Goal: Information Seeking & Learning: Learn about a topic

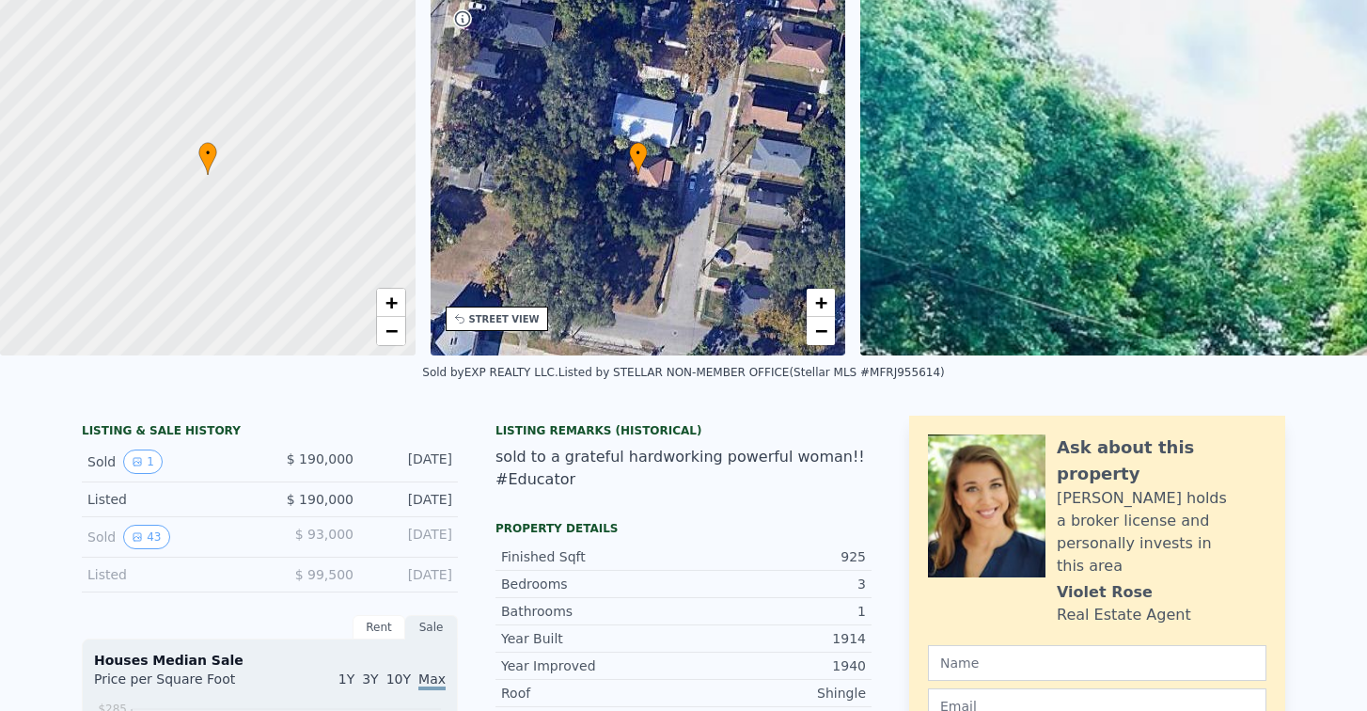
scroll to position [7, 0]
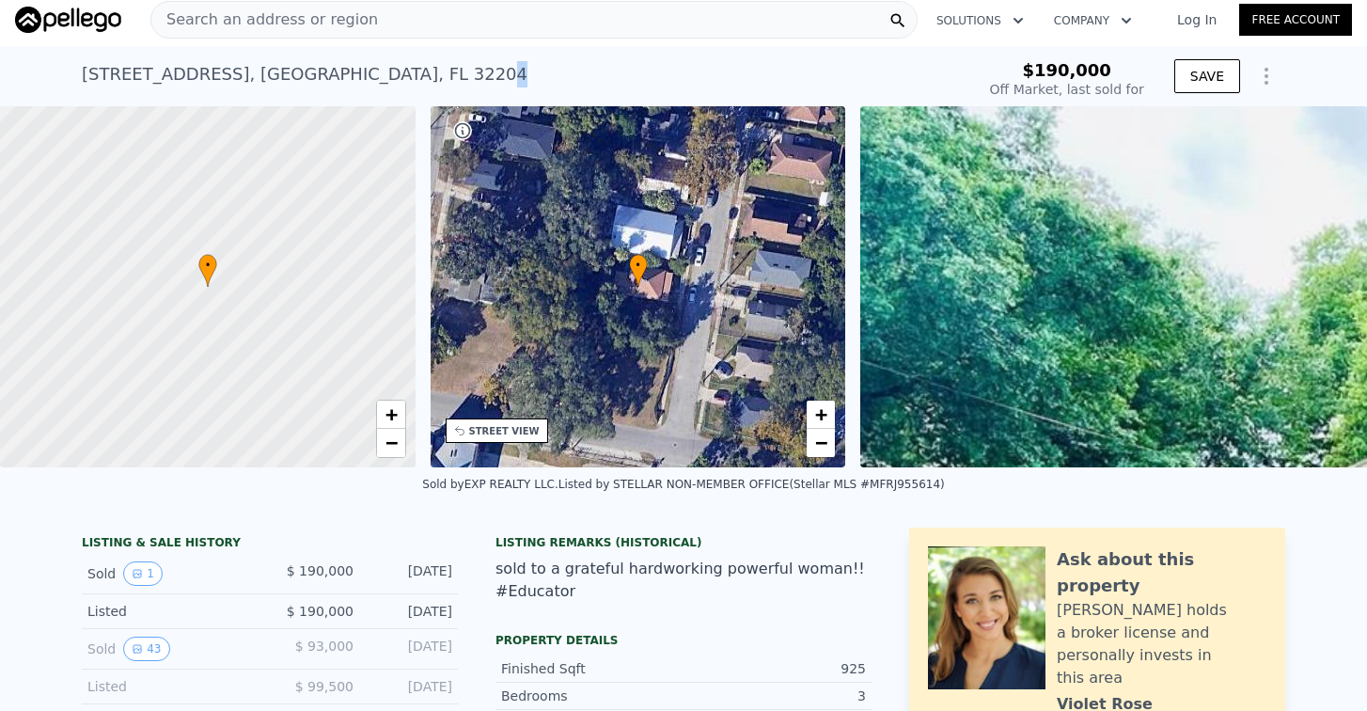
click at [350, 72] on div "[STREET_ADDRESS]" at bounding box center [305, 74] width 446 height 26
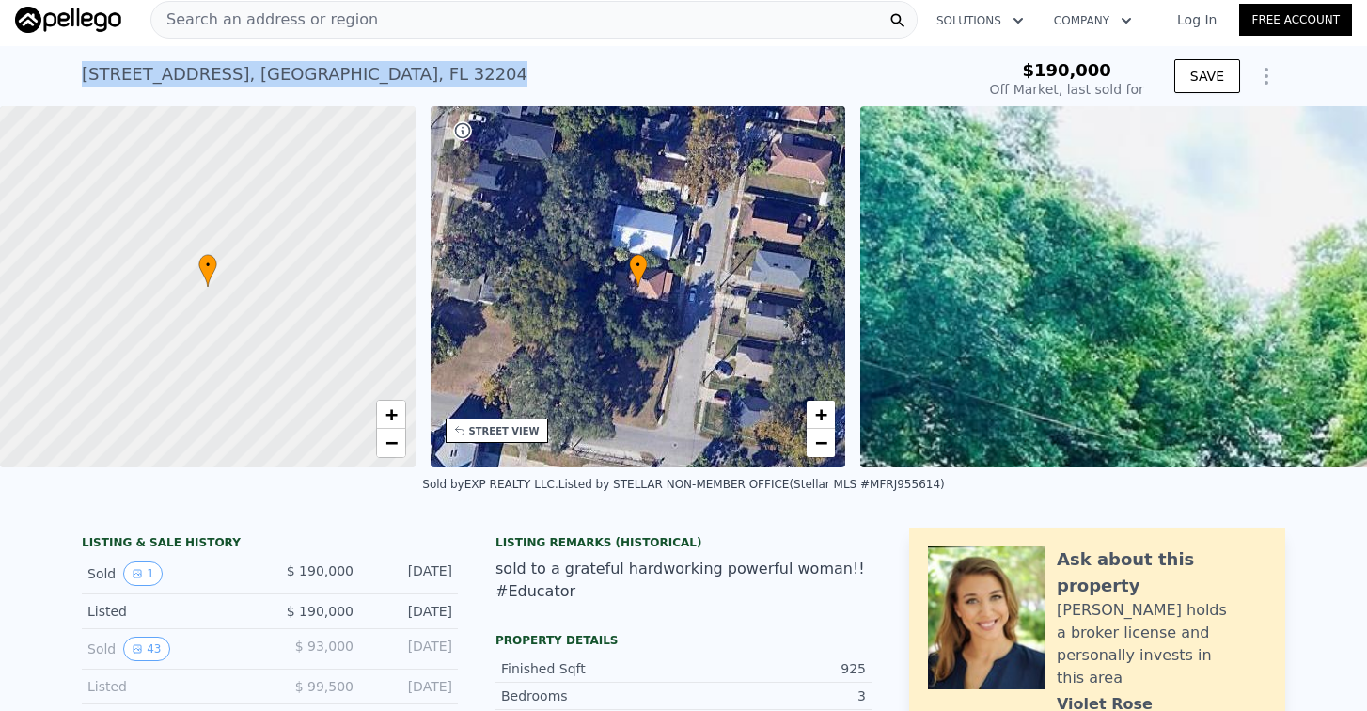
drag, startPoint x: 78, startPoint y: 74, endPoint x: 364, endPoint y: 76, distance: 285.7
click at [364, 76] on div "[STREET_ADDRESS] Sold [DATE] for $190k" at bounding box center [524, 80] width 885 height 53
copy div "[STREET_ADDRESS]"
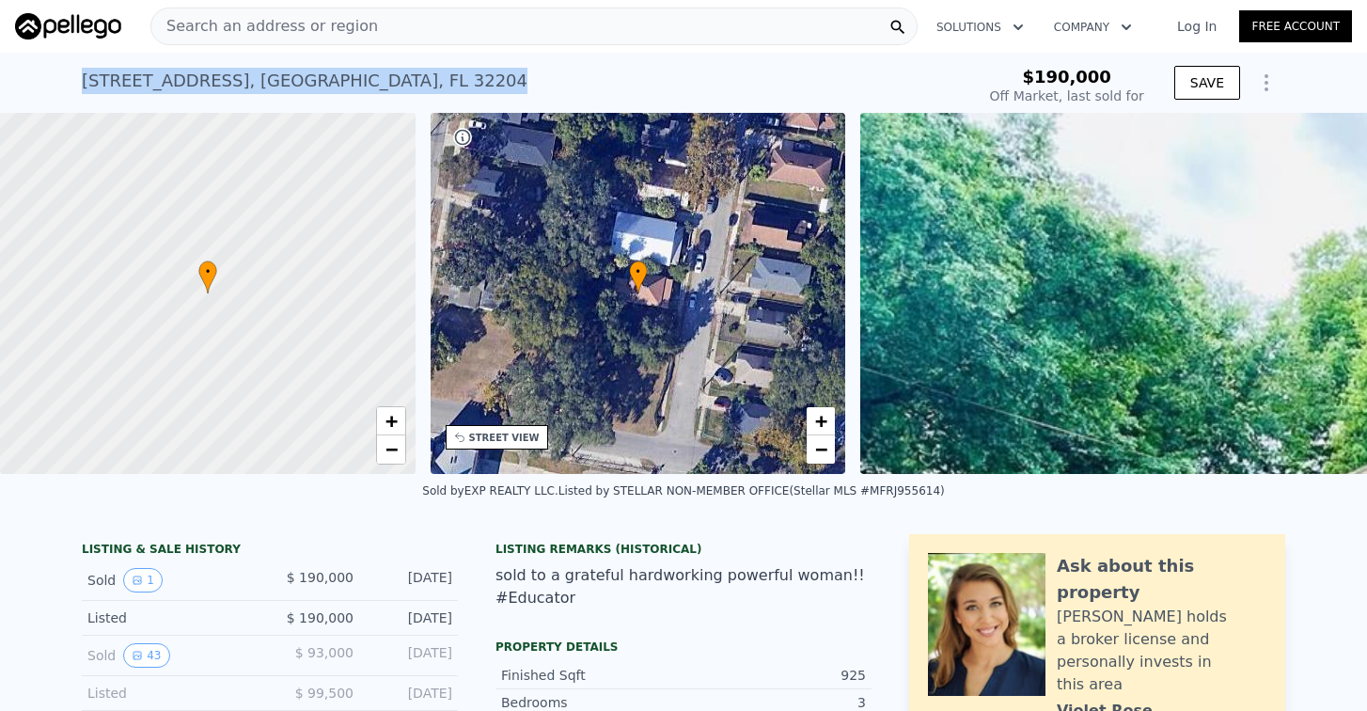
type input "$ 193,000"
type input "-$ 22,192"
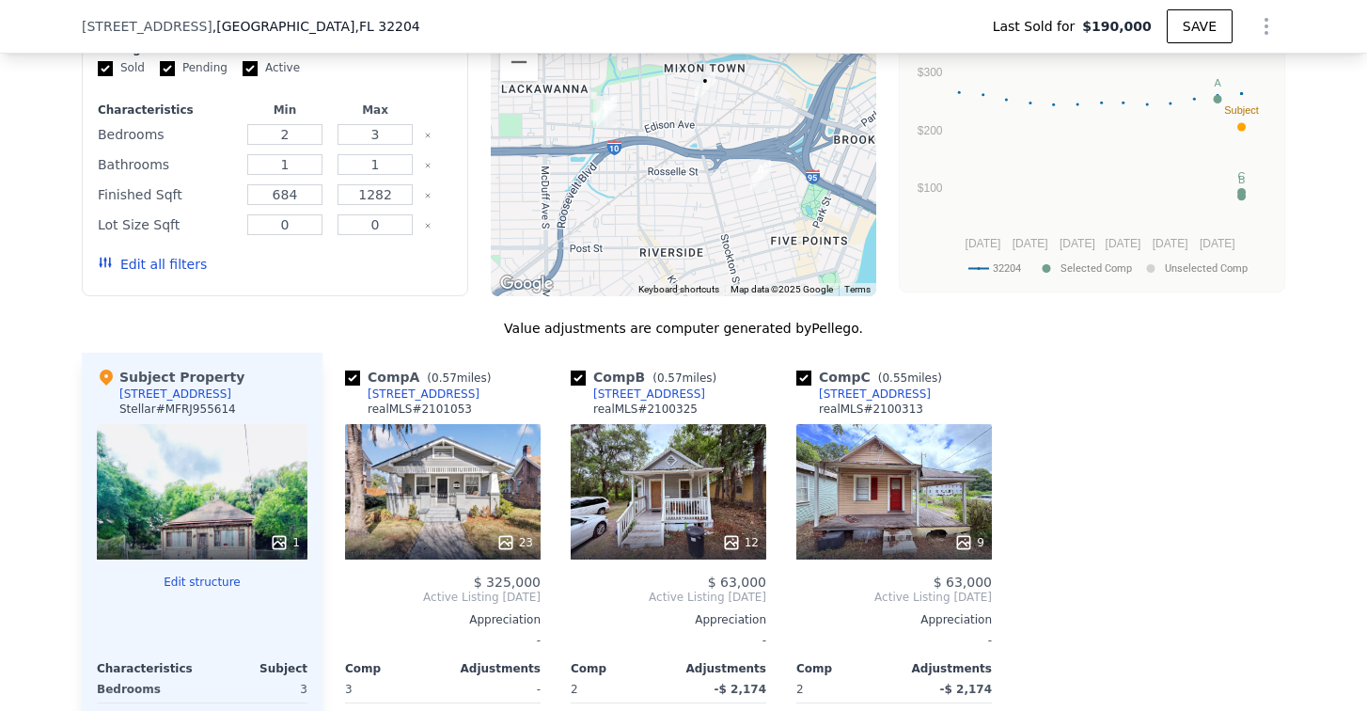
scroll to position [1778, 0]
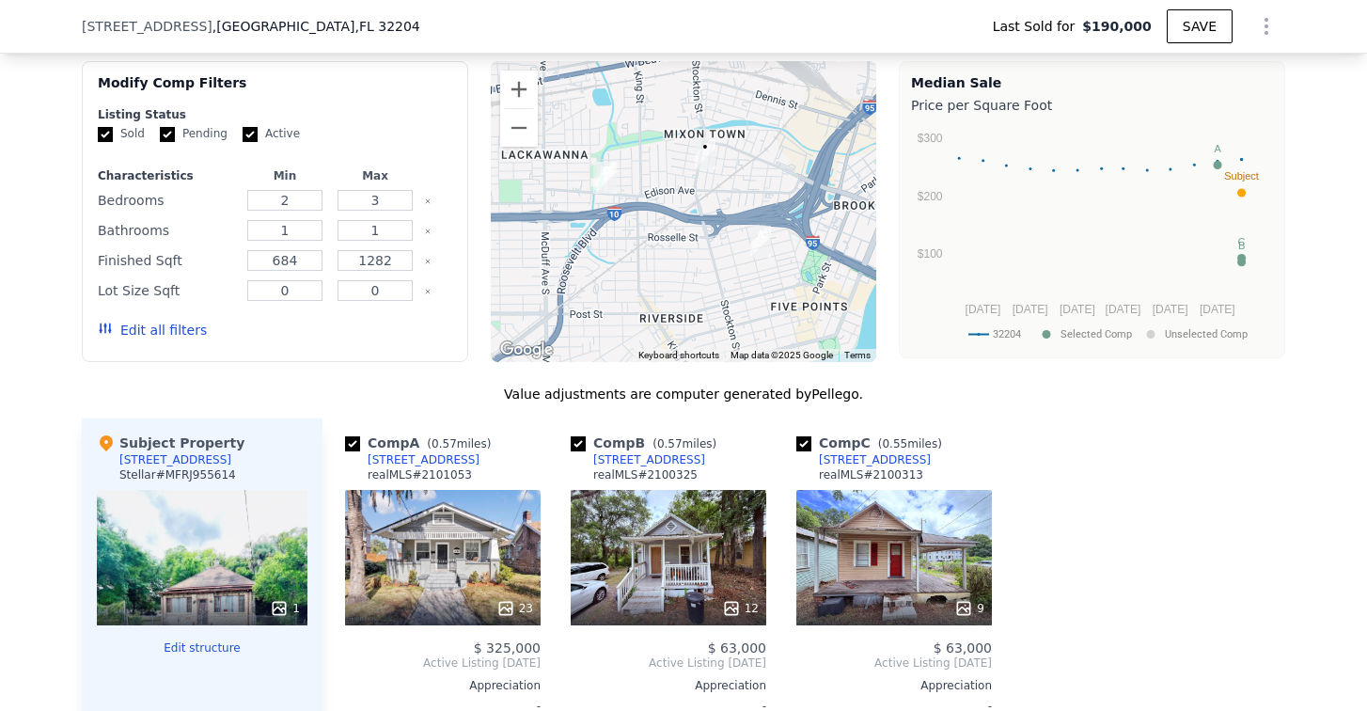
click at [147, 337] on button "Edit all filters" at bounding box center [152, 330] width 109 height 19
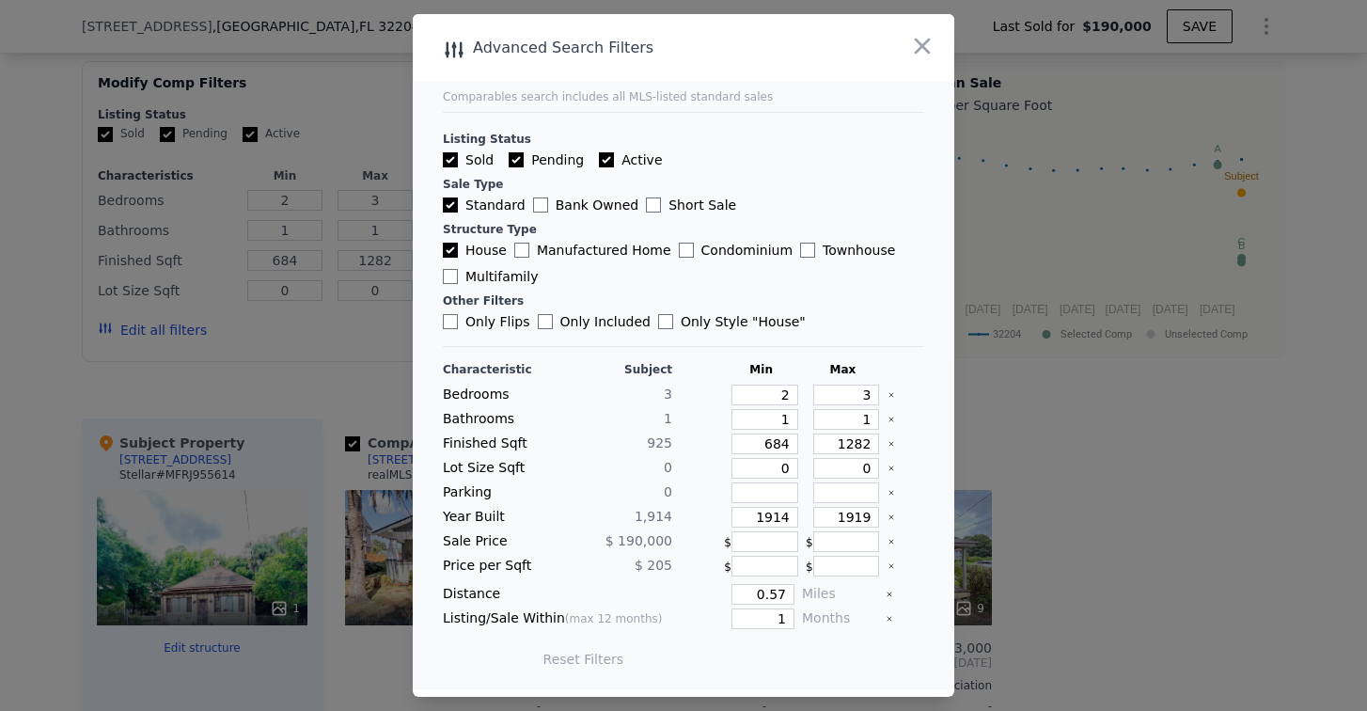
click at [599, 162] on input "Active" at bounding box center [606, 159] width 15 height 15
checkbox input "false"
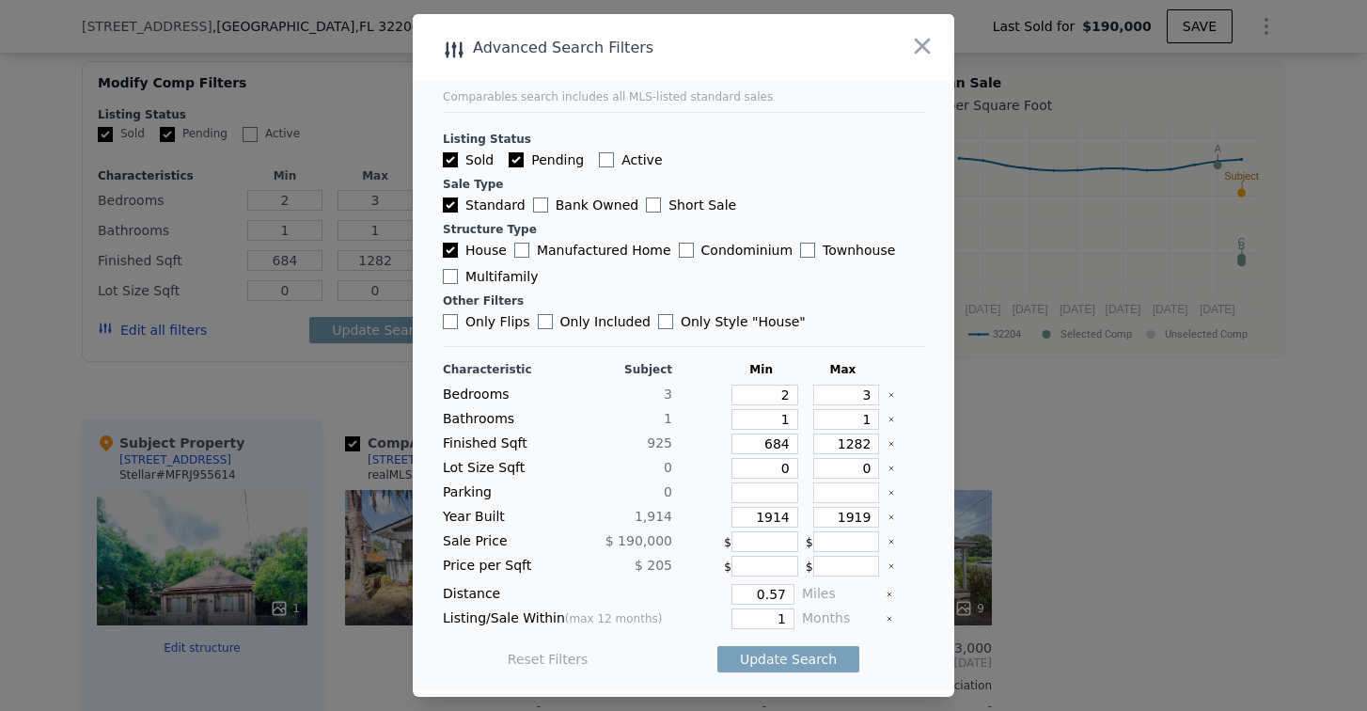
click at [516, 159] on input "Pending" at bounding box center [515, 159] width 15 height 15
checkbox input "false"
drag, startPoint x: 756, startPoint y: 446, endPoint x: 785, endPoint y: 456, distance: 30.9
click at [785, 456] on div "Characteristic Subject Min Max Bedrooms 3 2 3 Bathrooms 1 1 1 Finished Sqft [PH…" at bounding box center [683, 523] width 481 height 323
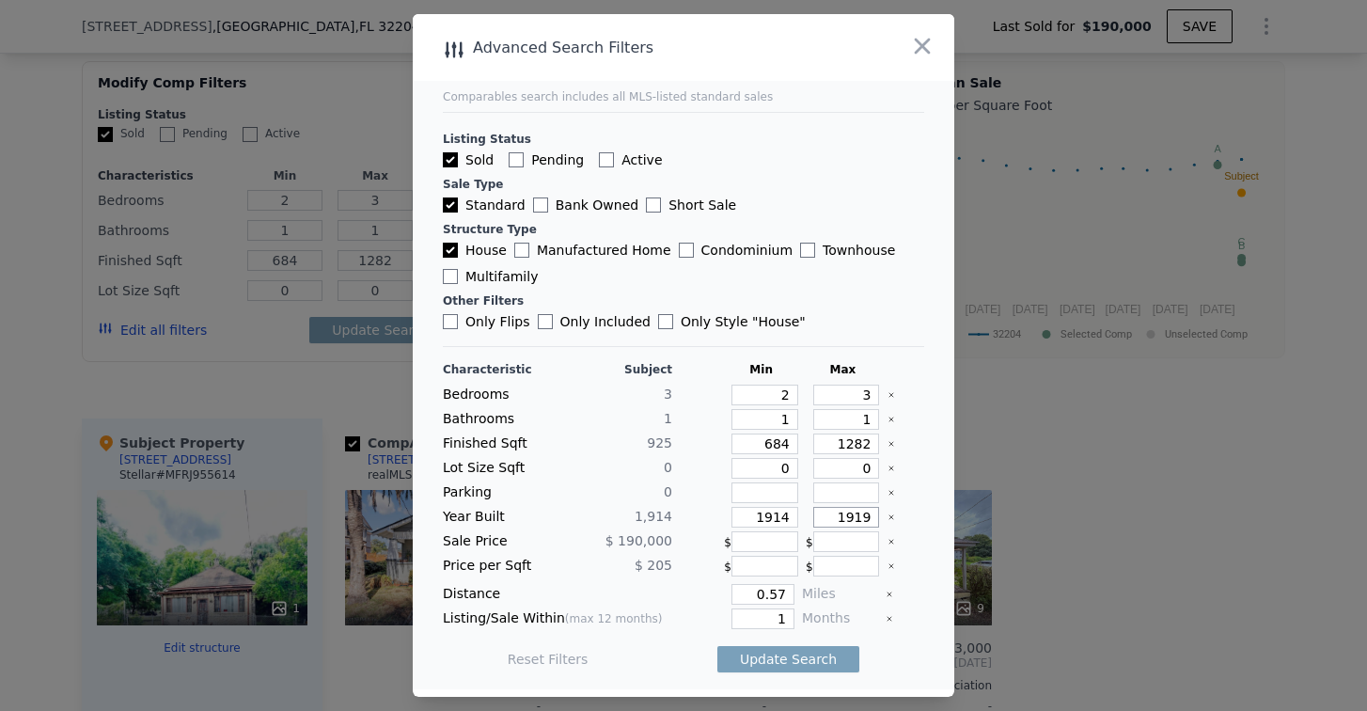
drag, startPoint x: 832, startPoint y: 514, endPoint x: 885, endPoint y: 514, distance: 53.6
click at [885, 514] on div "Year Built 1,914 1914 1919" at bounding box center [683, 517] width 481 height 21
drag, startPoint x: 844, startPoint y: 514, endPoint x: 866, endPoint y: 513, distance: 21.6
click at [866, 513] on div "1931" at bounding box center [842, 517] width 74 height 21
type input "1935"
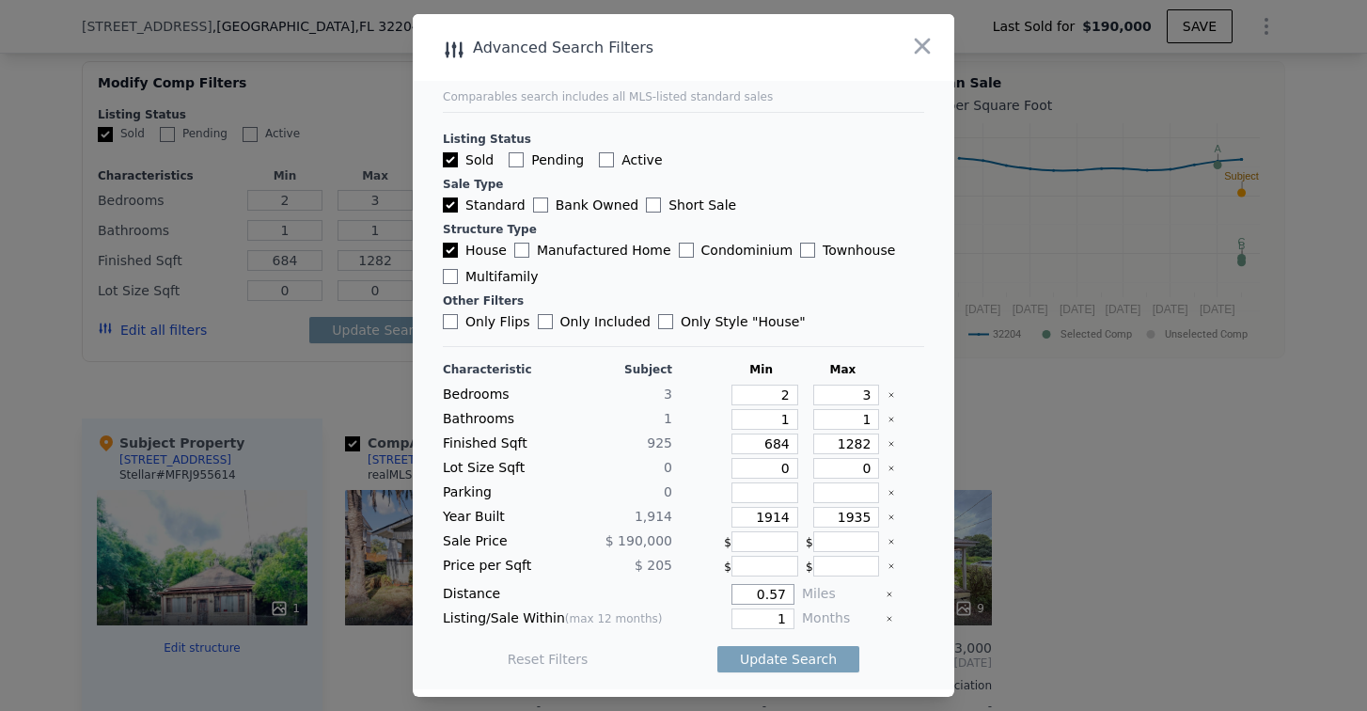
drag, startPoint x: 748, startPoint y: 595, endPoint x: 874, endPoint y: 581, distance: 126.7
click at [874, 581] on div "Characteristic Subject Min Max Bedrooms 3 2 3 Bathrooms 1 1 1 Finished Sqft [PH…" at bounding box center [683, 523] width 481 height 323
type input "1"
click at [761, 620] on input "1" at bounding box center [762, 618] width 63 height 21
drag, startPoint x: 759, startPoint y: 619, endPoint x: 789, endPoint y: 619, distance: 29.1
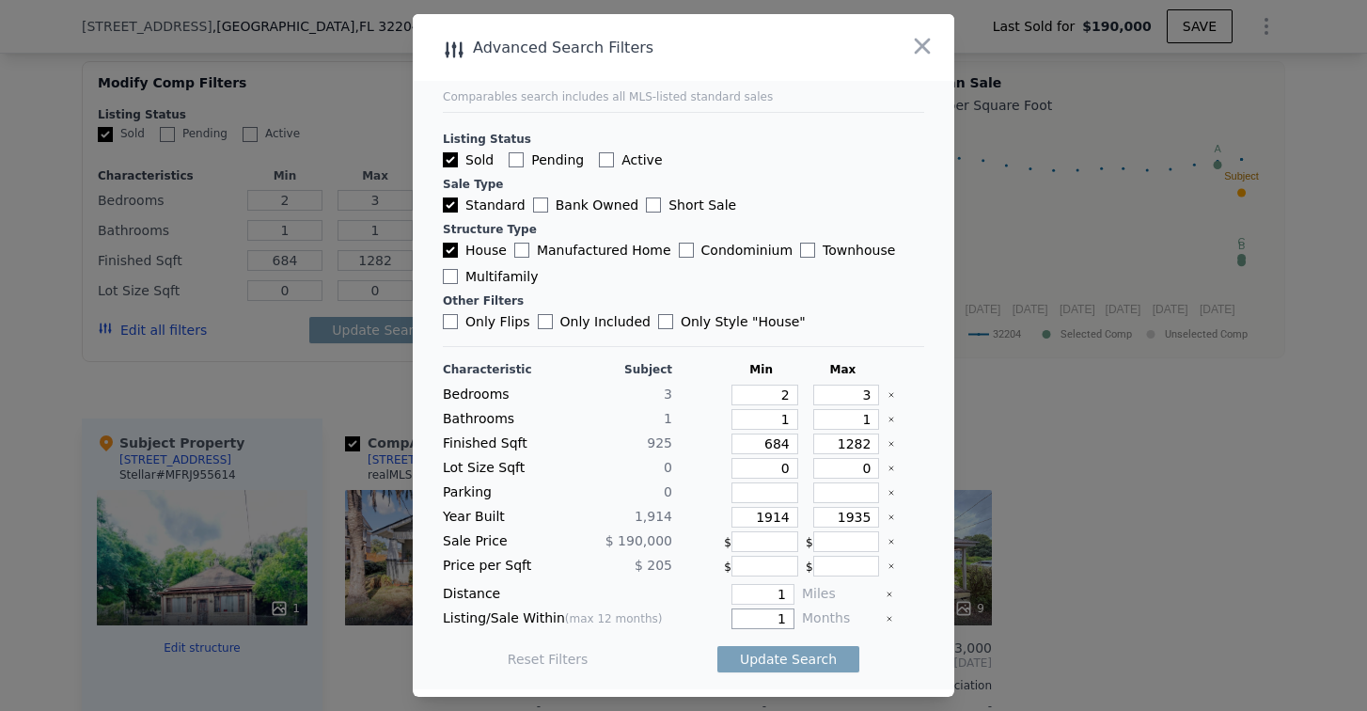
click at [789, 619] on div "Listing/Sale Within (max 12 months) 1 Months" at bounding box center [683, 618] width 481 height 21
type input "12"
drag, startPoint x: 850, startPoint y: 416, endPoint x: 859, endPoint y: 422, distance: 11.0
click at [859, 422] on input "1" at bounding box center [846, 419] width 67 height 21
type input "2"
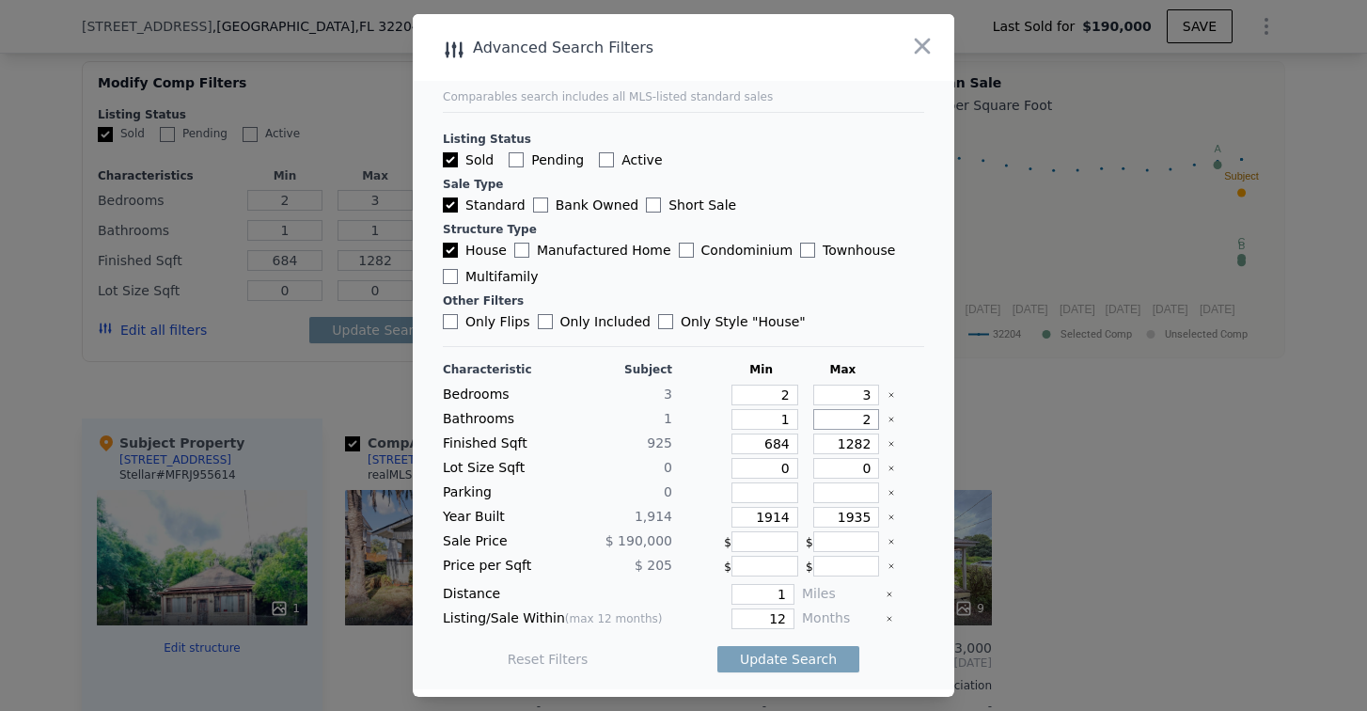
type input "2"
click at [795, 657] on button "Update Search" at bounding box center [788, 659] width 142 height 26
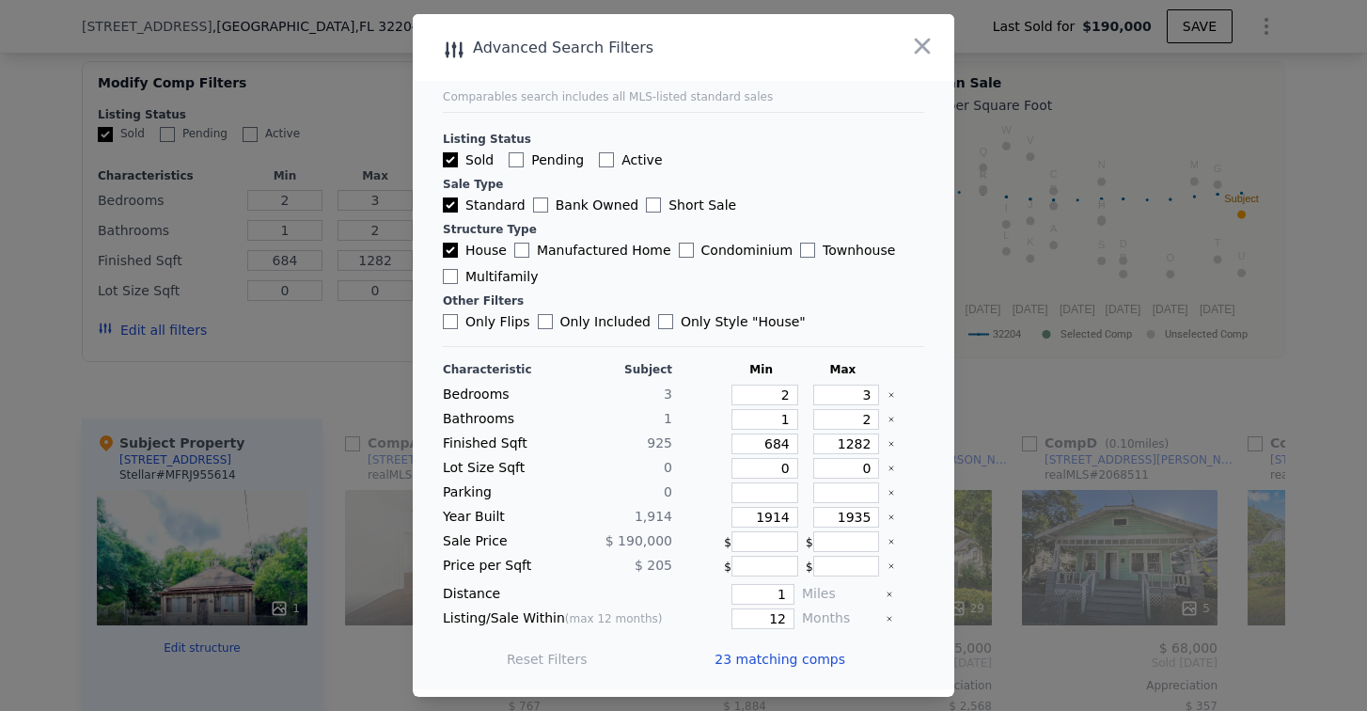
click at [451, 318] on input "Only Flips" at bounding box center [450, 321] width 15 height 15
checkbox input "true"
drag, startPoint x: 848, startPoint y: 513, endPoint x: 857, endPoint y: 518, distance: 10.5
click at [857, 518] on input "1935" at bounding box center [846, 517] width 67 height 21
click at [799, 657] on button "Update Search" at bounding box center [788, 659] width 142 height 26
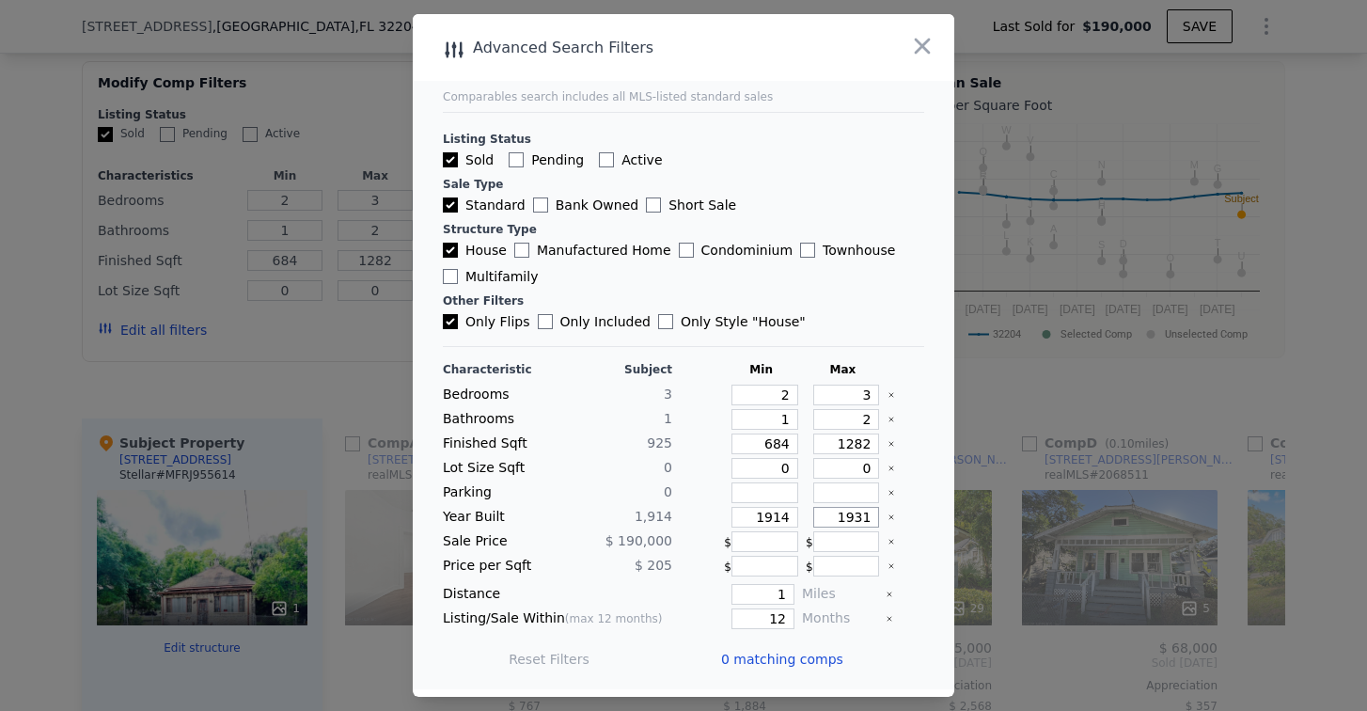
drag, startPoint x: 850, startPoint y: 517, endPoint x: 861, endPoint y: 517, distance: 11.3
click at [861, 517] on input "1931" at bounding box center [846, 517] width 67 height 21
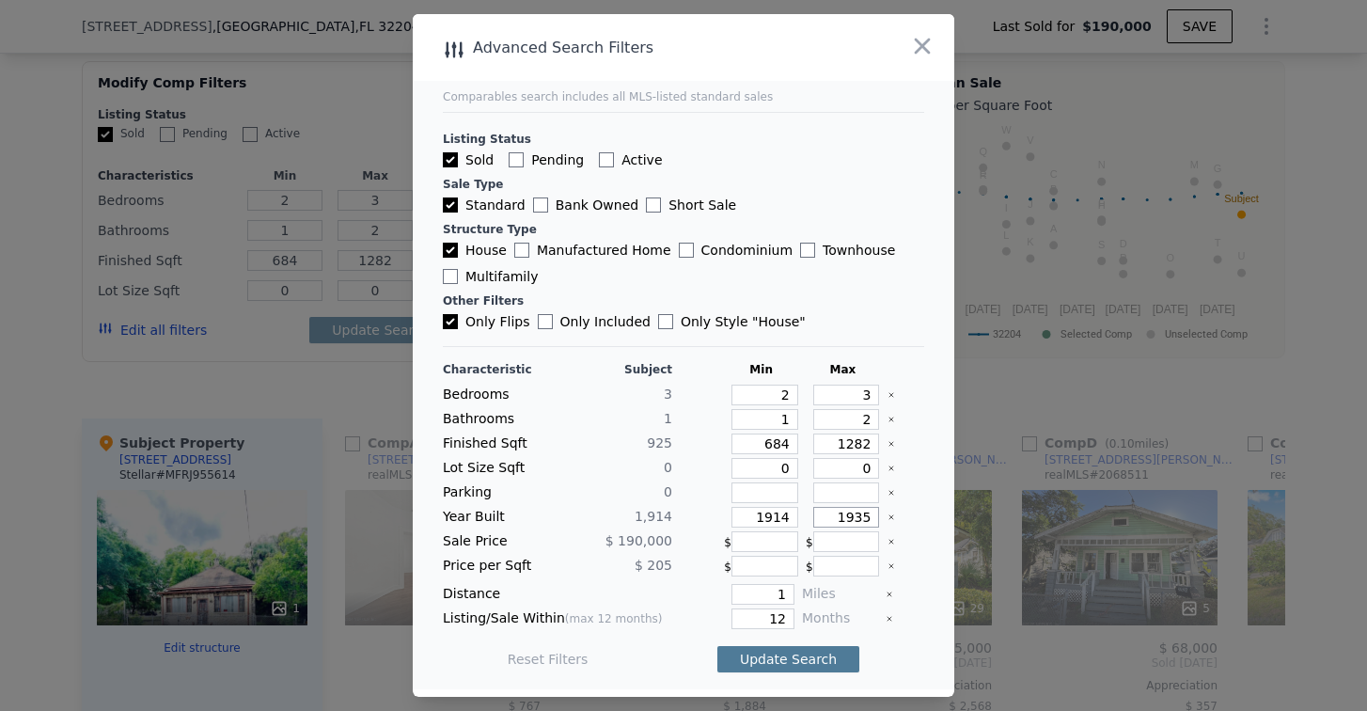
type input "1935"
click at [795, 655] on button "Update Search" at bounding box center [788, 659] width 142 height 26
click at [451, 319] on input "Only Flips" at bounding box center [450, 321] width 15 height 15
checkbox input "false"
click at [795, 657] on button "Update Search" at bounding box center [788, 659] width 142 height 26
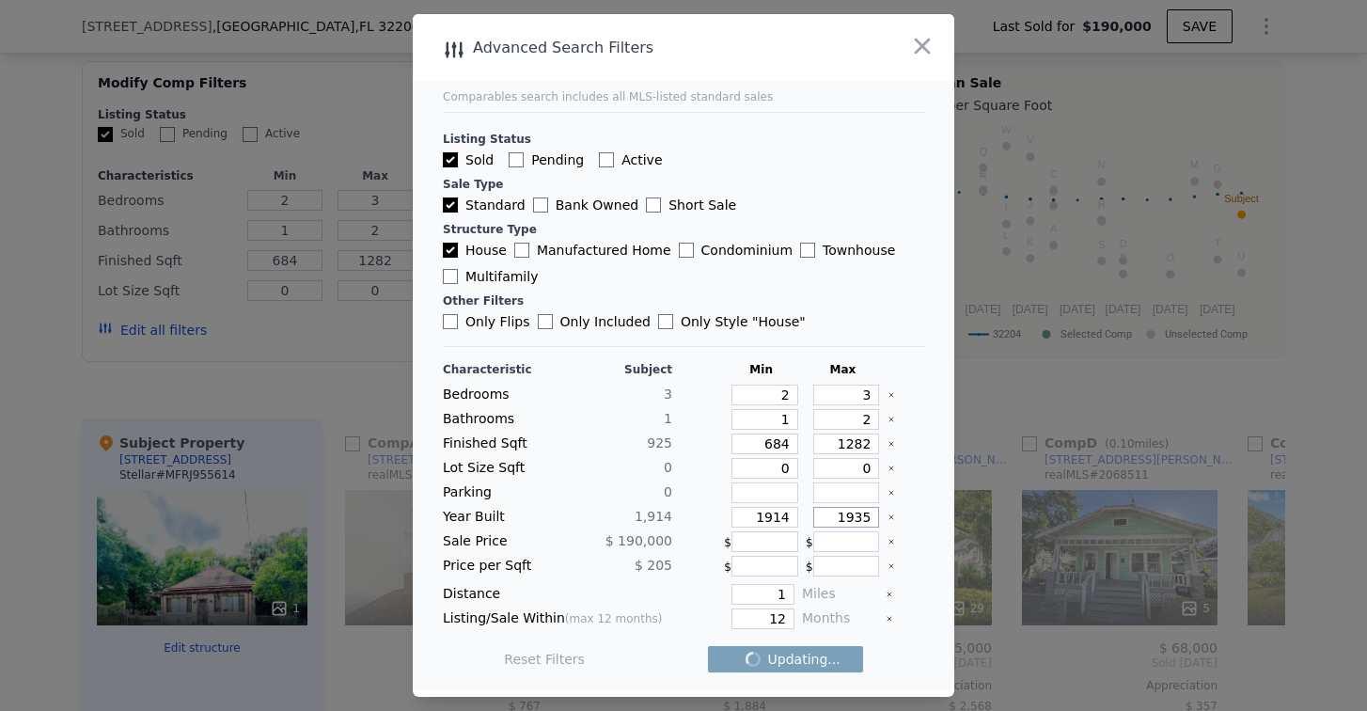
drag, startPoint x: 851, startPoint y: 516, endPoint x: 864, endPoint y: 520, distance: 13.7
click at [864, 519] on input "1935" at bounding box center [846, 517] width 67 height 21
drag, startPoint x: 851, startPoint y: 513, endPoint x: 859, endPoint y: 520, distance: 10.7
click at [859, 520] on input "1931" at bounding box center [846, 517] width 67 height 21
type input "1930"
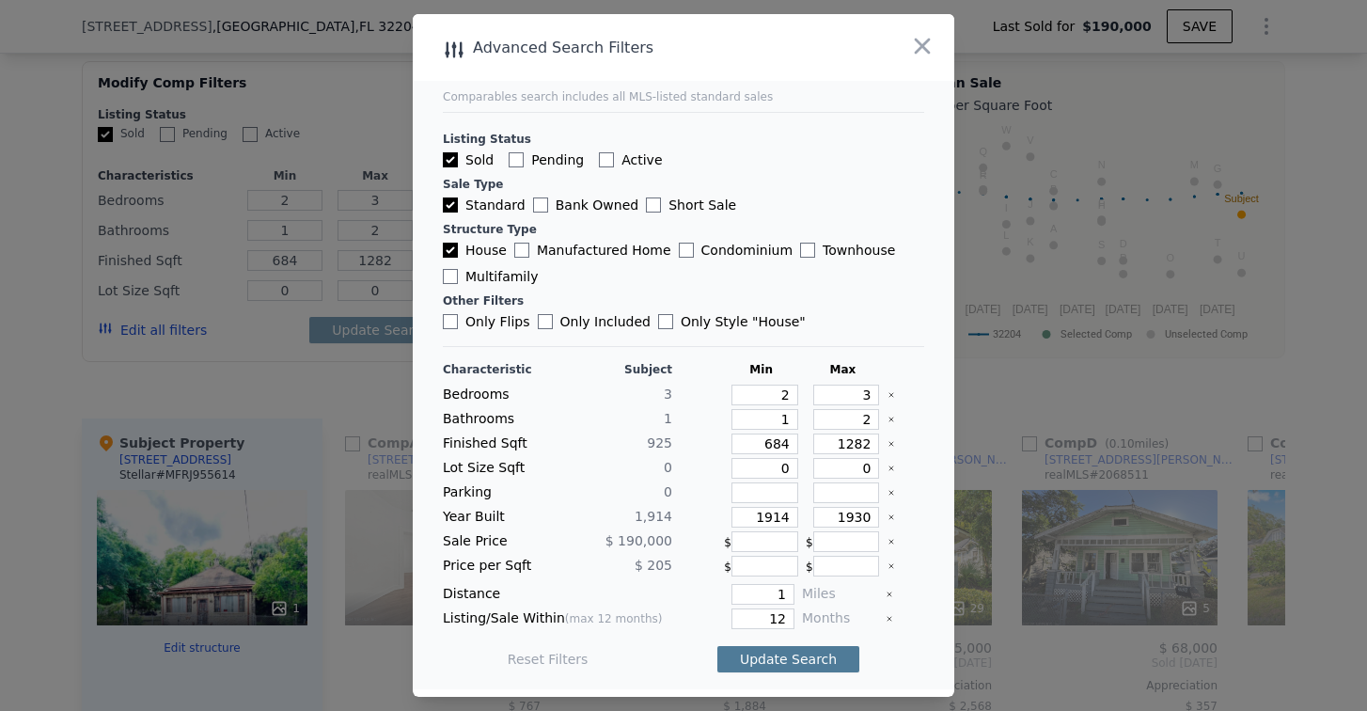
click at [776, 656] on button "Update Search" at bounding box center [788, 659] width 142 height 26
drag, startPoint x: 752, startPoint y: 620, endPoint x: 820, endPoint y: 609, distance: 68.6
click at [820, 609] on div "Listing/Sale Within (max 12 months) 12 Months" at bounding box center [683, 618] width 481 height 21
type input "6"
click at [892, 655] on div "Reset Filters Update Search" at bounding box center [683, 659] width 481 height 53
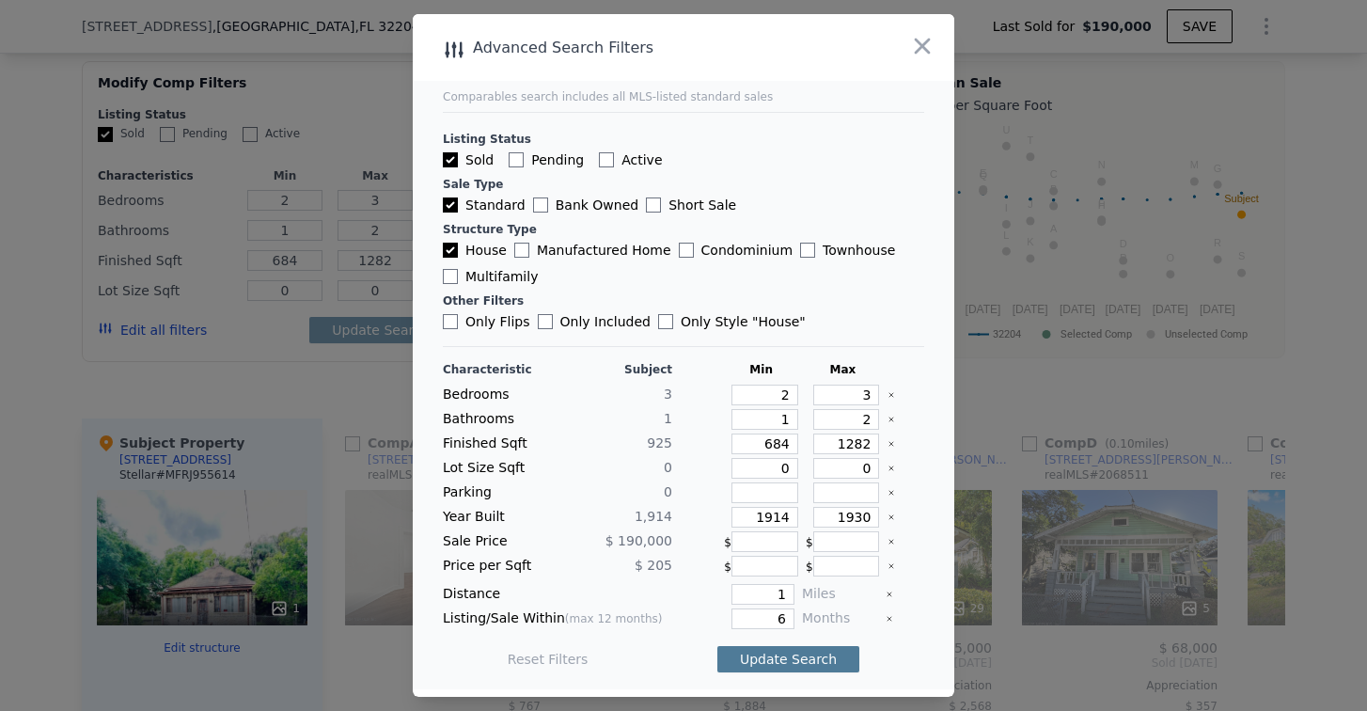
click at [776, 661] on button "Update Search" at bounding box center [788, 659] width 142 height 26
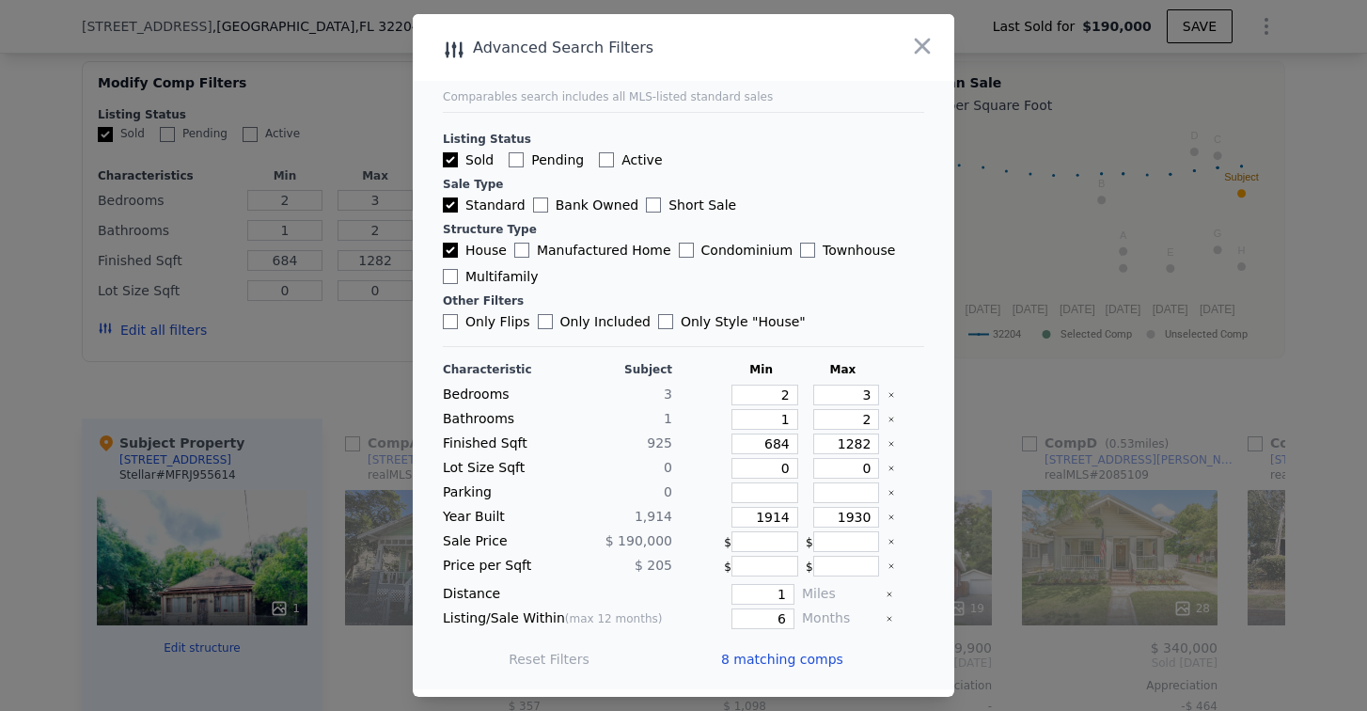
click at [784, 657] on span "8 matching comps" at bounding box center [782, 658] width 122 height 19
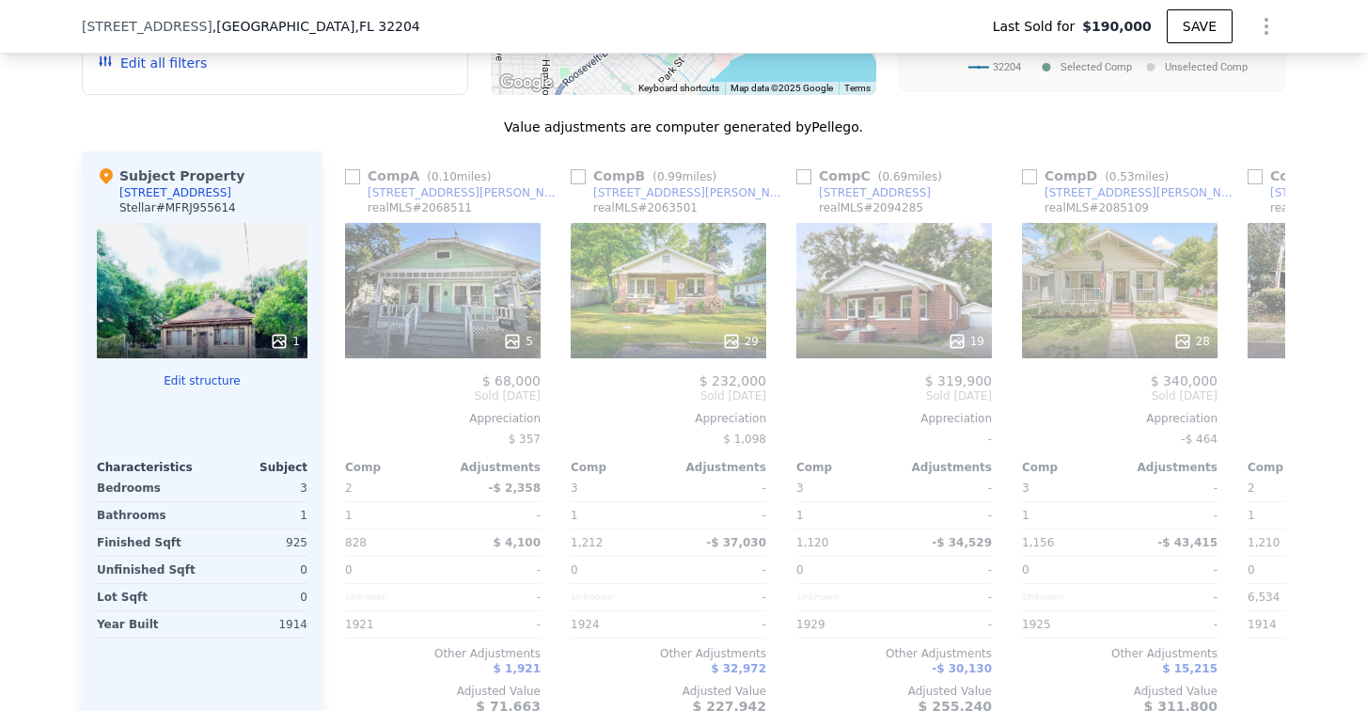
scroll to position [2060, 0]
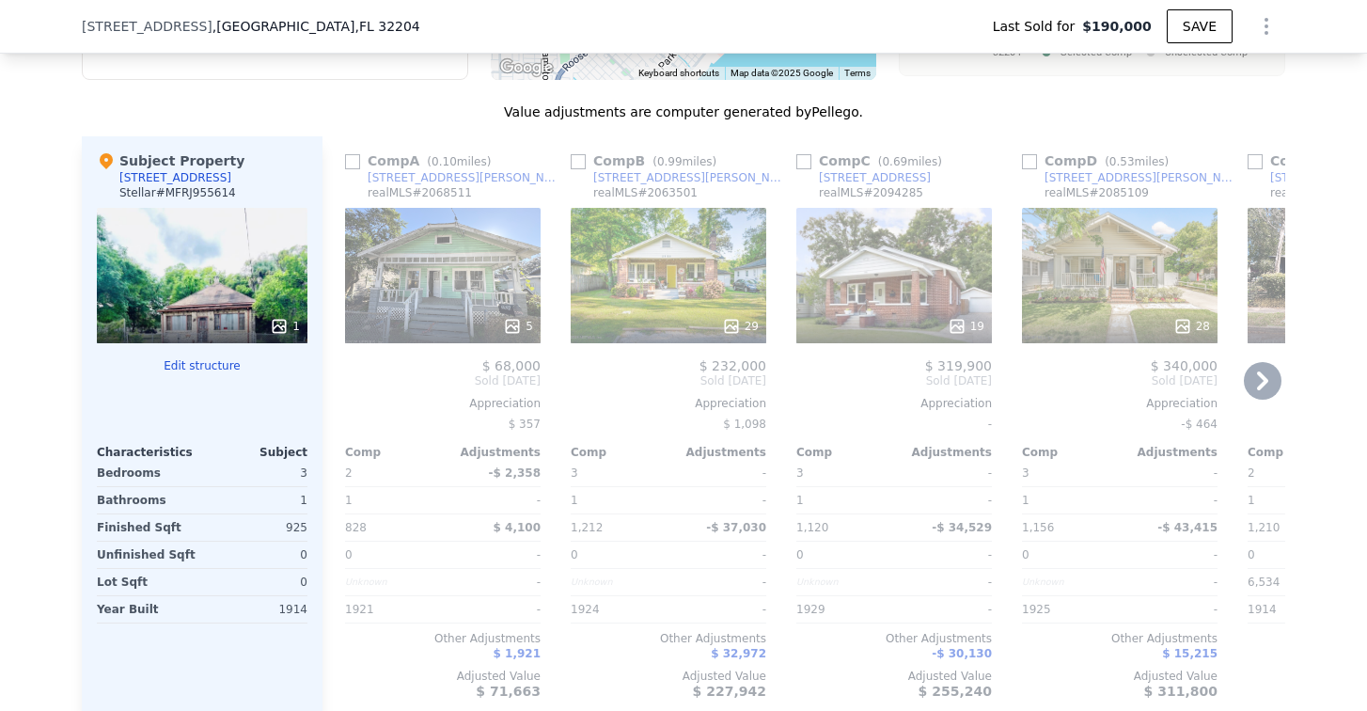
click at [345, 169] on input "checkbox" at bounding box center [352, 161] width 15 height 15
checkbox input "true"
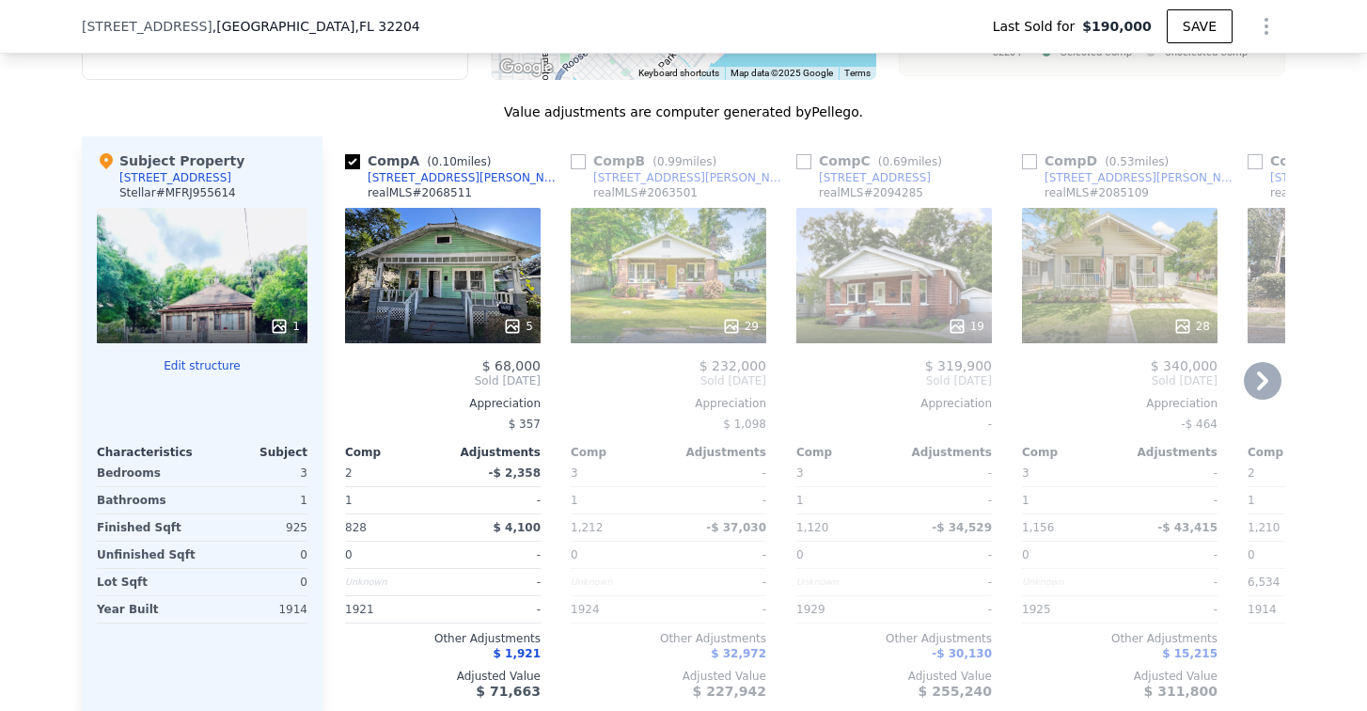
click at [1263, 392] on icon at bounding box center [1262, 381] width 38 height 38
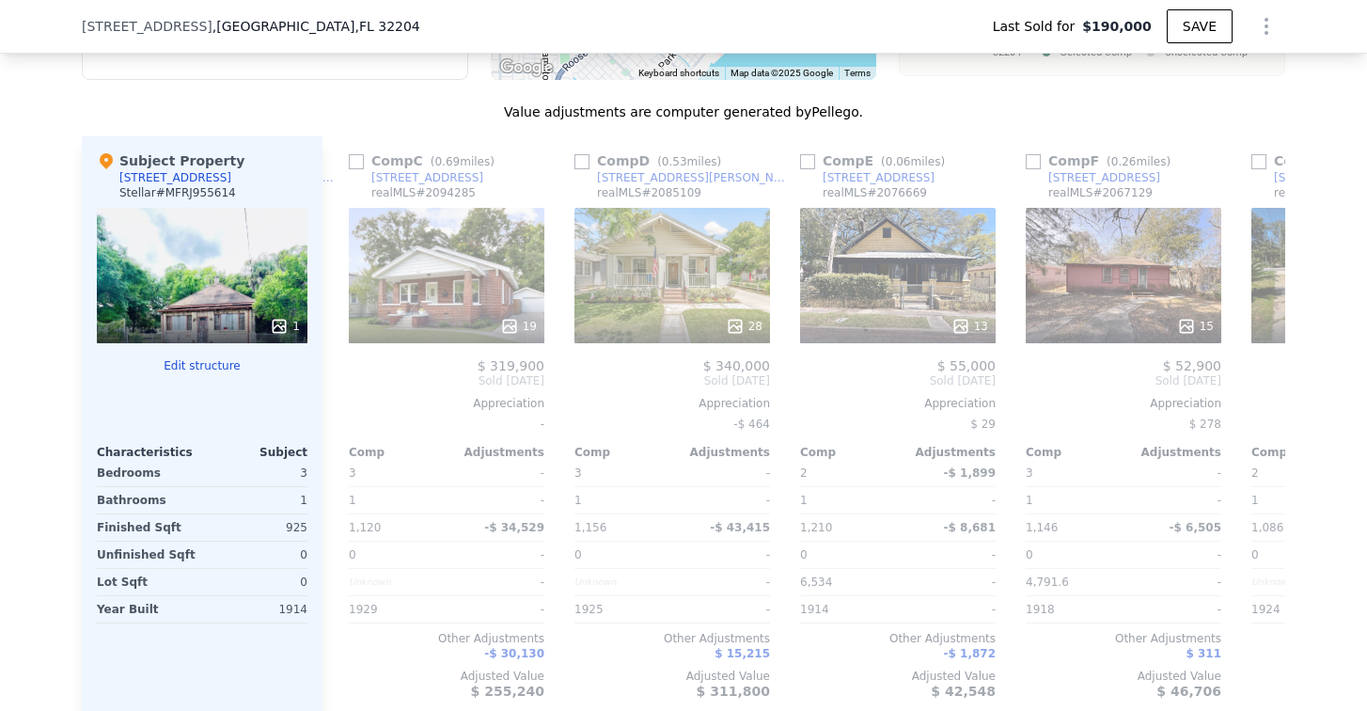
scroll to position [0, 451]
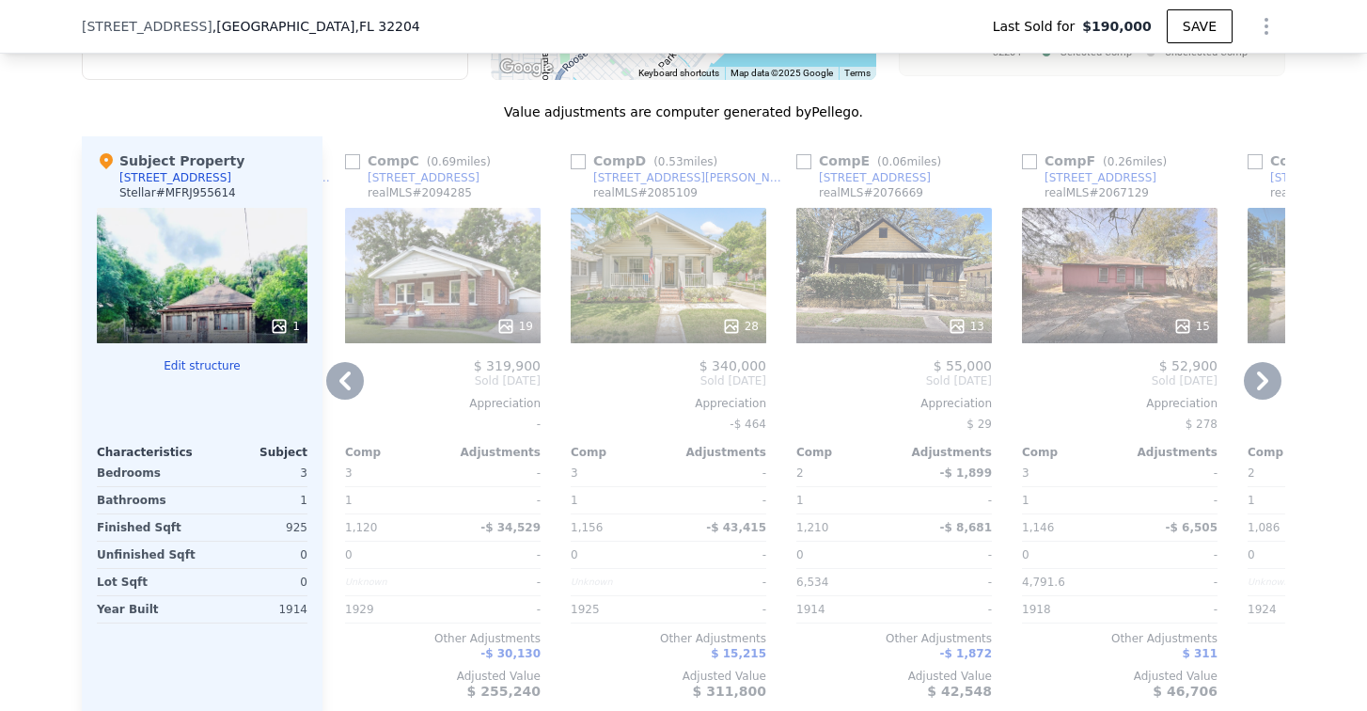
click at [1259, 387] on icon at bounding box center [1262, 380] width 11 height 19
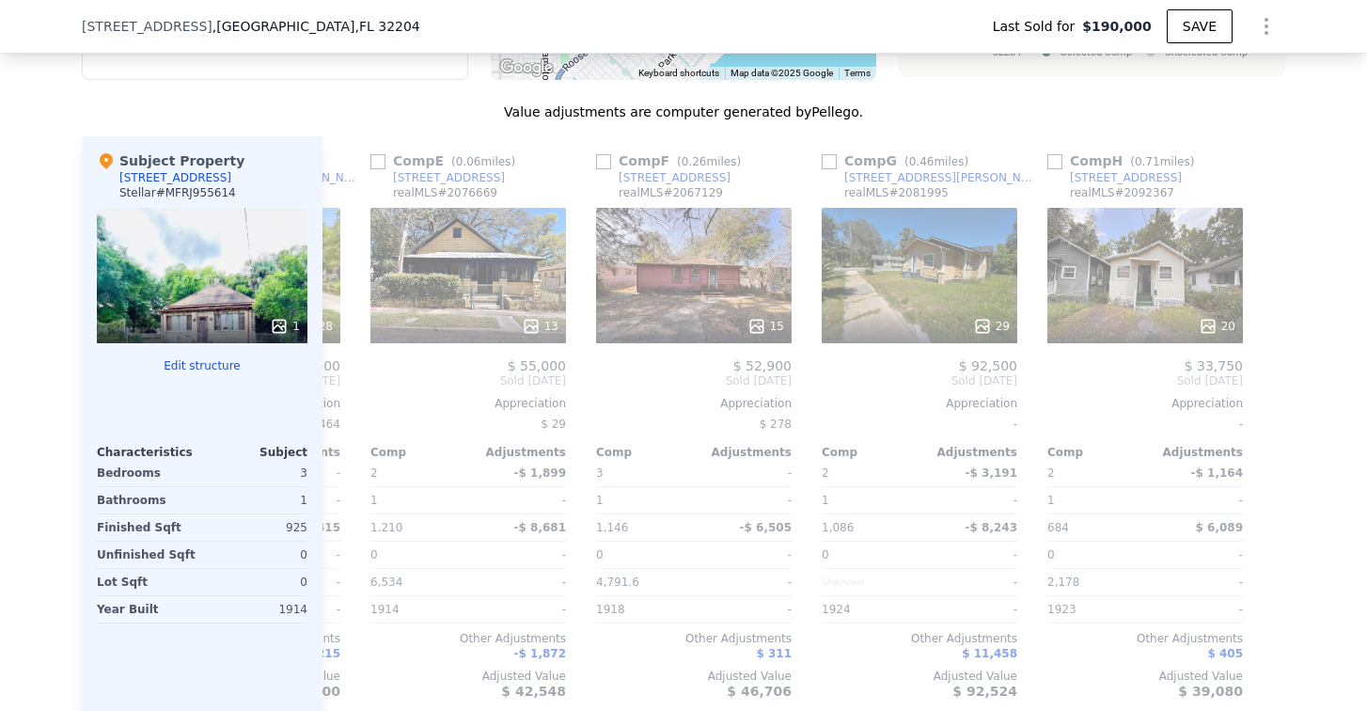
scroll to position [0, 887]
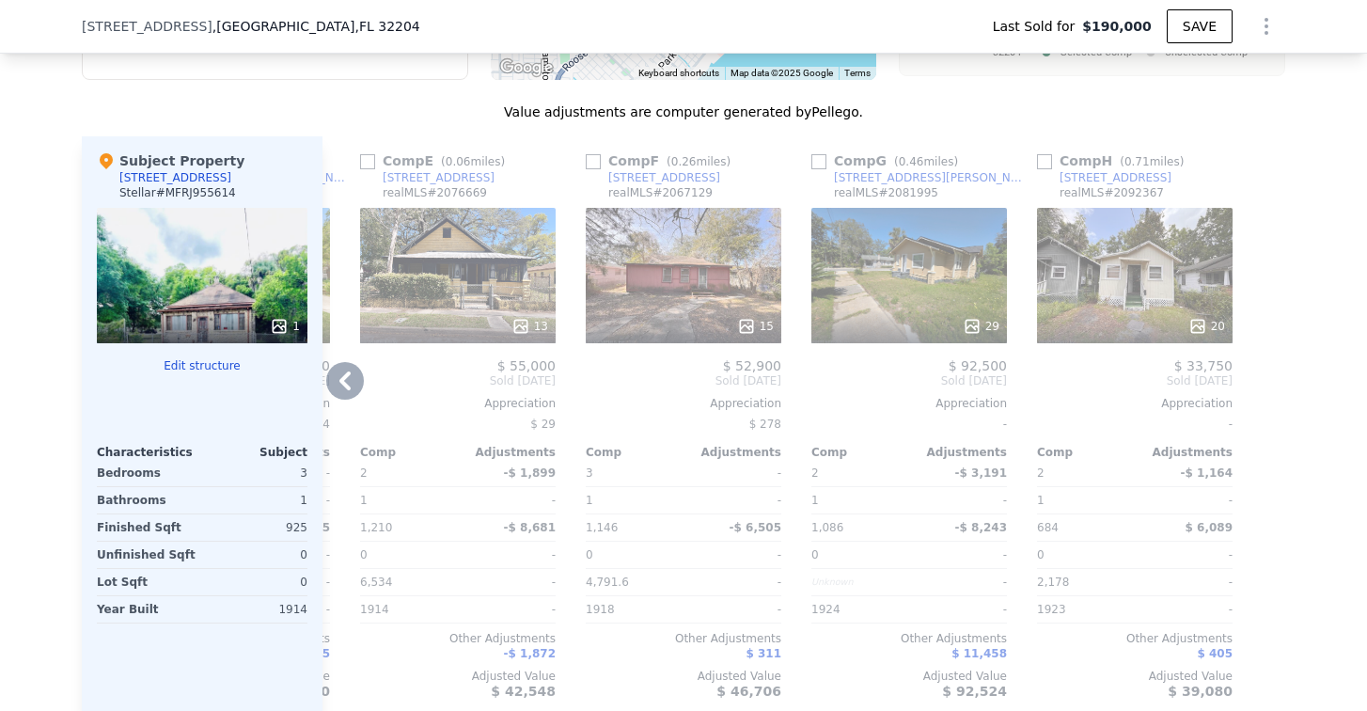
click at [814, 169] on input "checkbox" at bounding box center [818, 161] width 15 height 15
checkbox input "true"
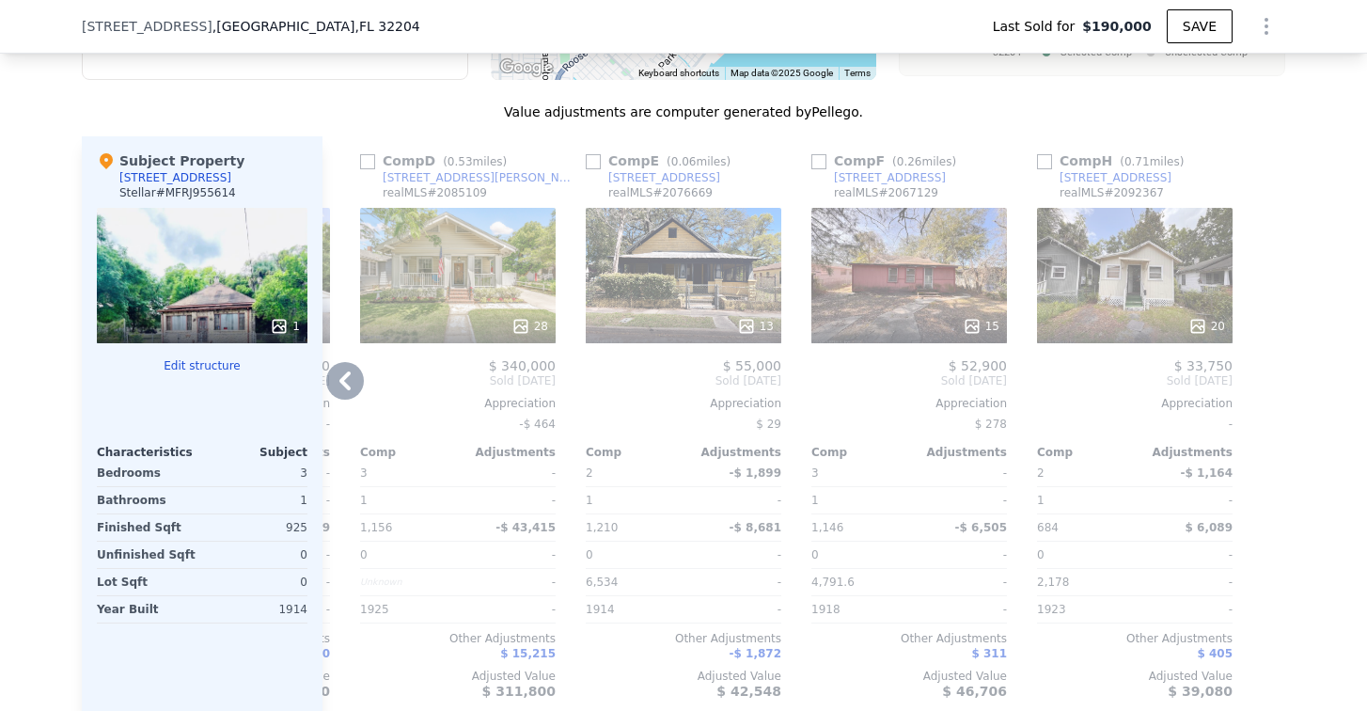
click at [815, 168] on input "checkbox" at bounding box center [818, 161] width 15 height 15
checkbox input "true"
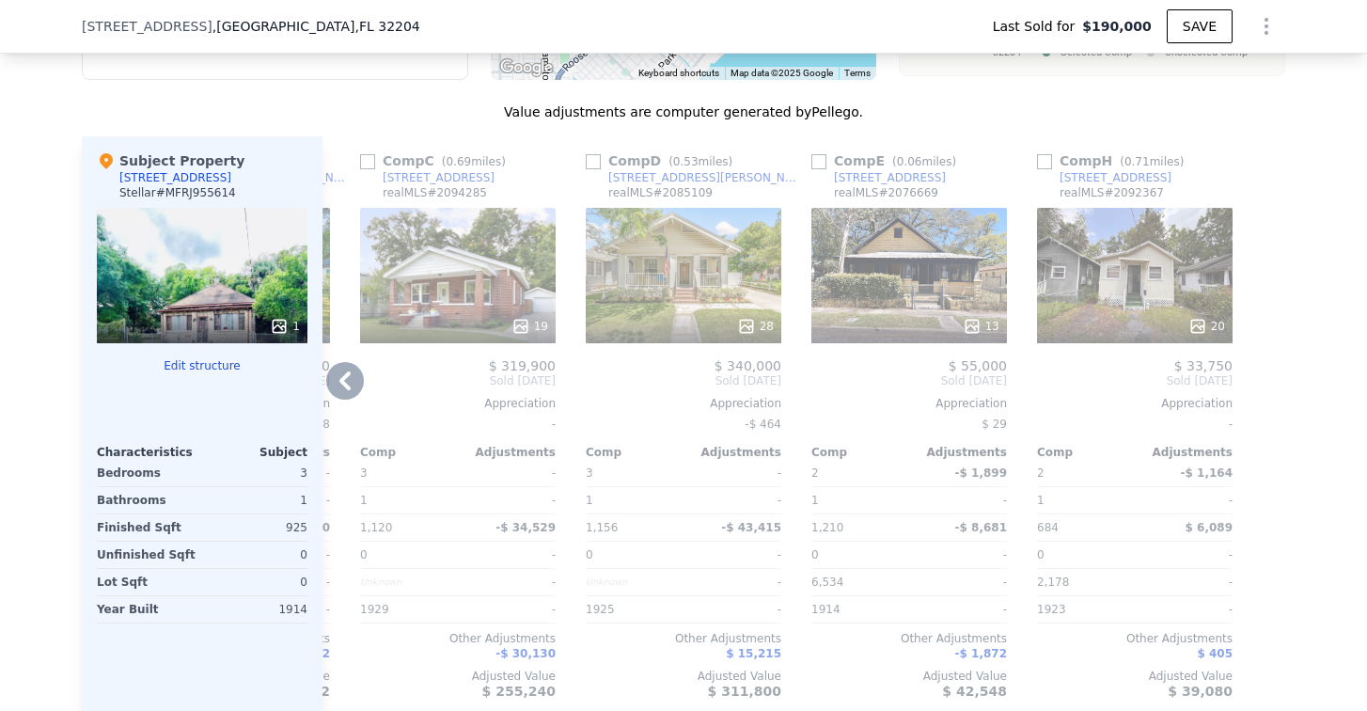
click at [339, 386] on icon at bounding box center [344, 380] width 11 height 19
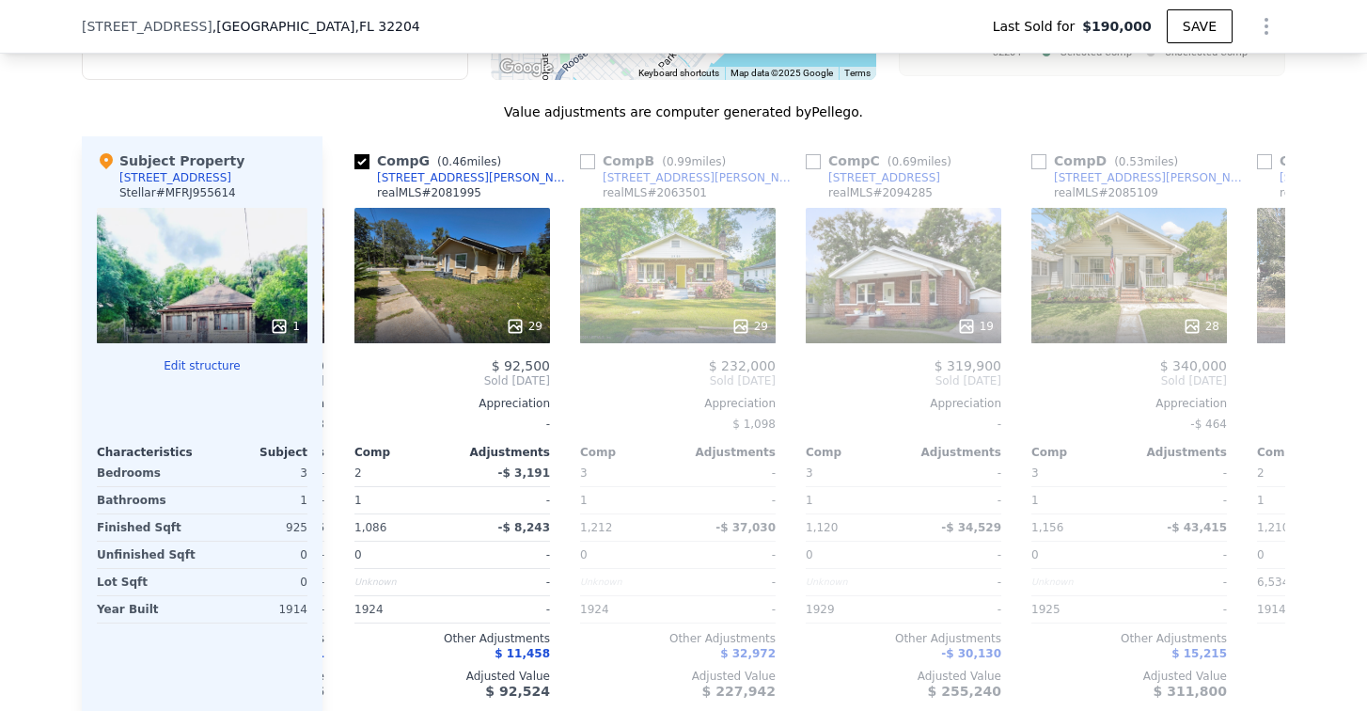
scroll to position [0, 436]
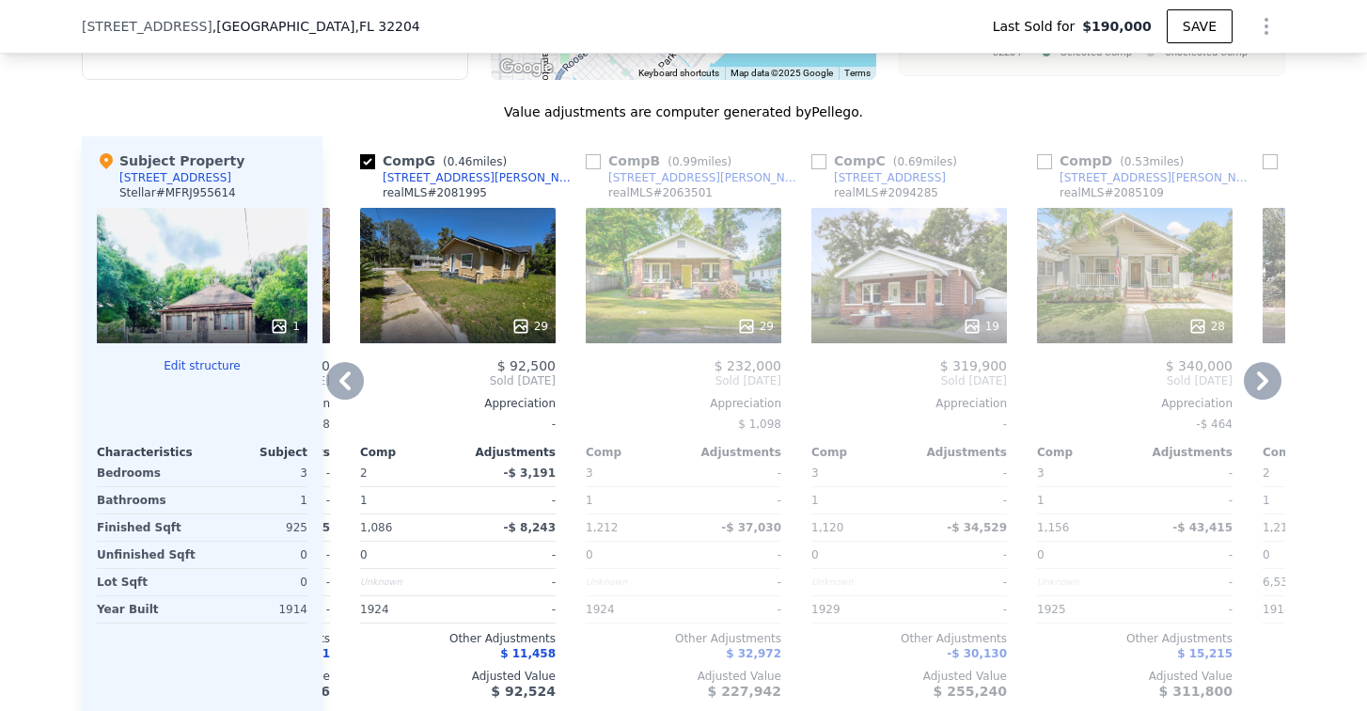
click at [339, 388] on icon at bounding box center [344, 380] width 11 height 19
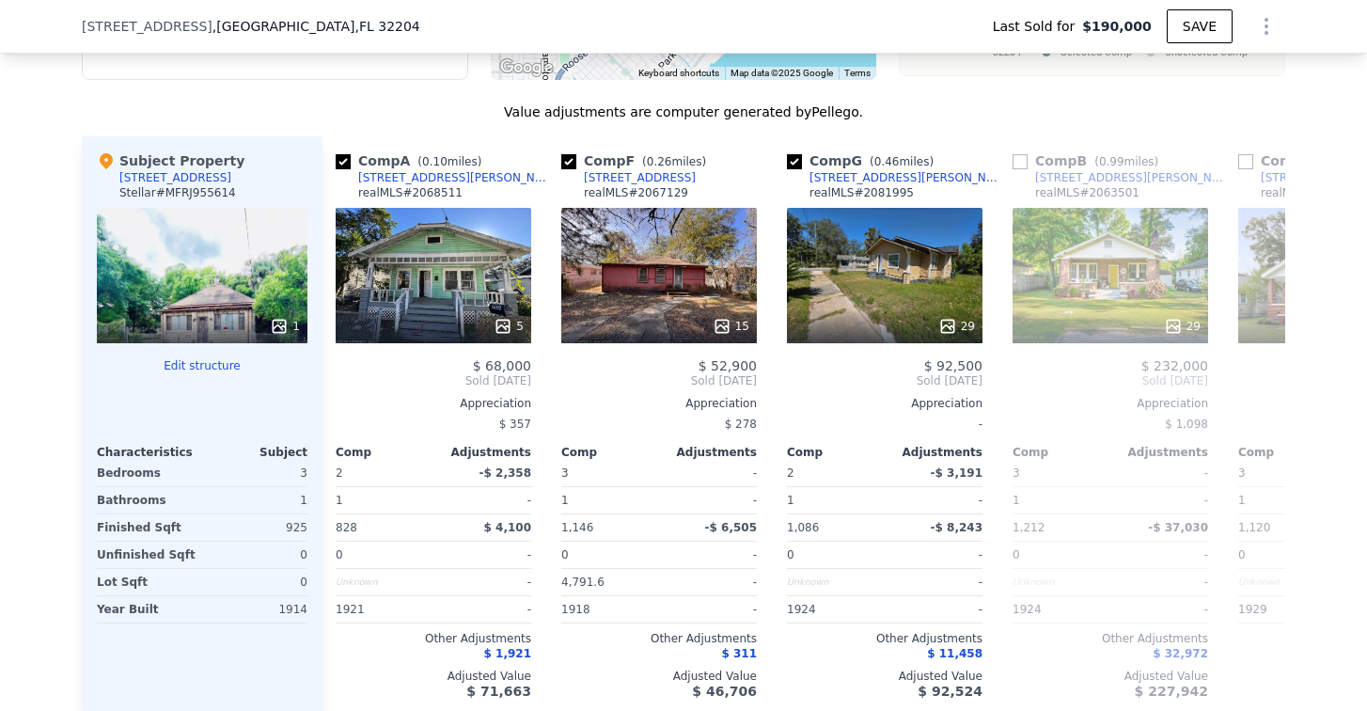
scroll to position [0, 0]
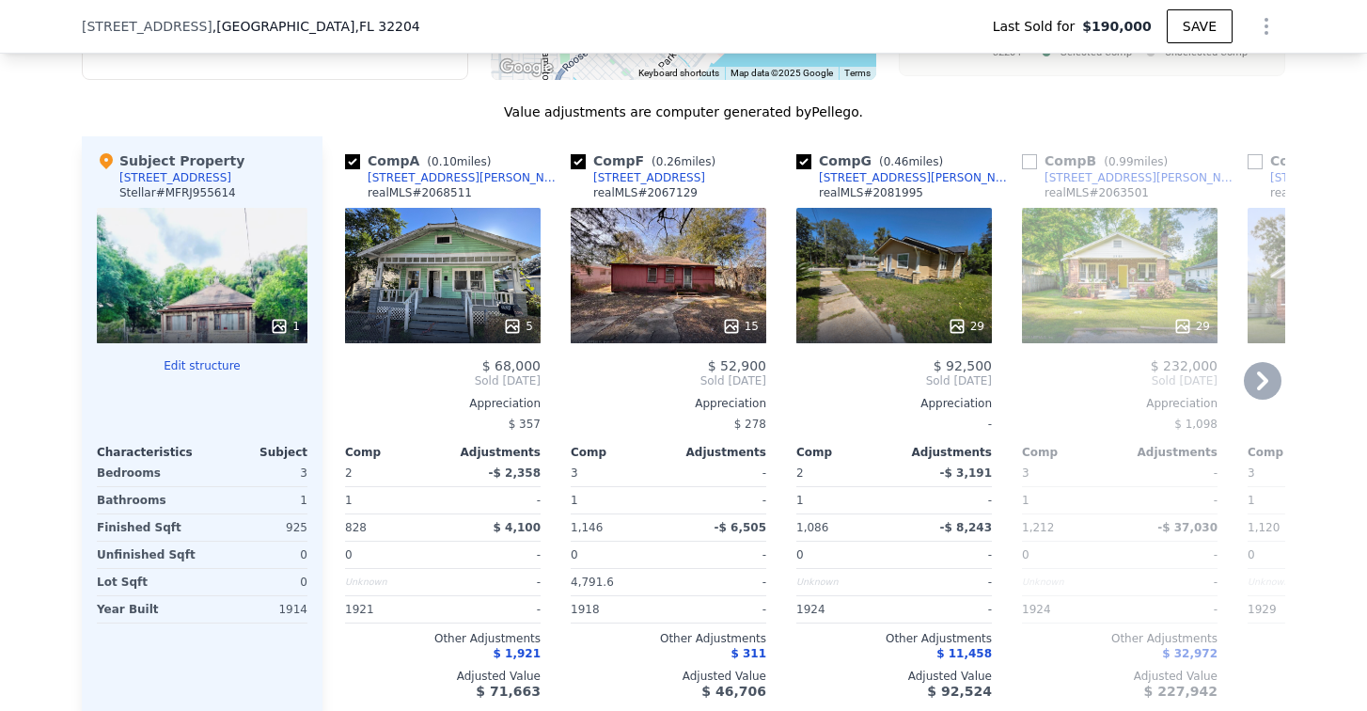
click at [1257, 384] on icon at bounding box center [1262, 380] width 11 height 19
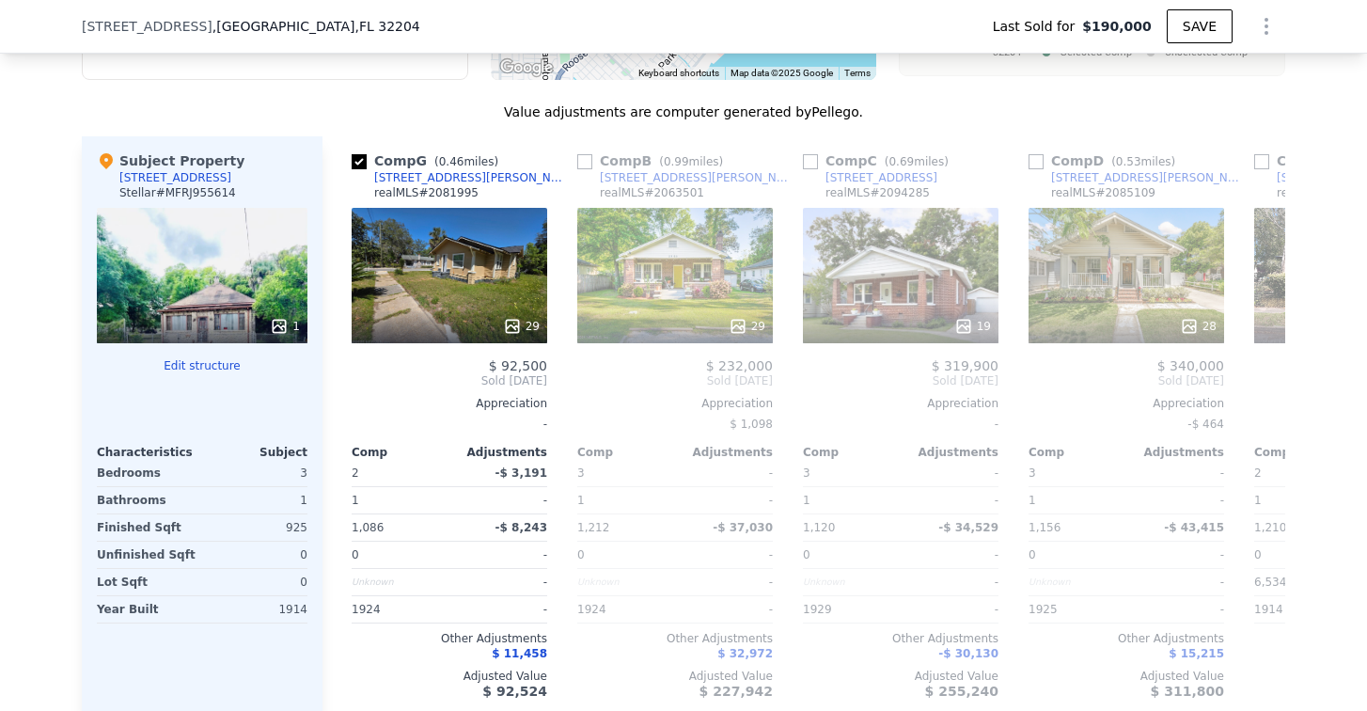
scroll to position [0, 451]
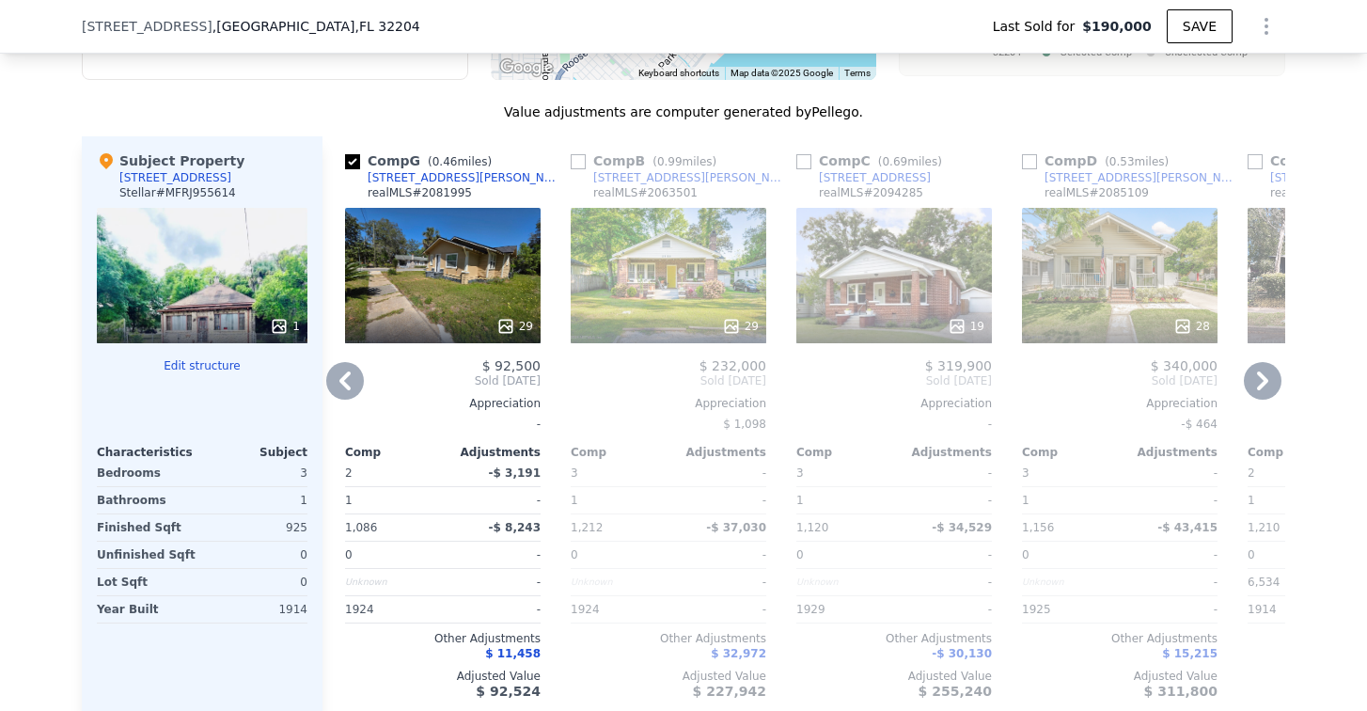
click at [1257, 384] on icon at bounding box center [1262, 380] width 11 height 19
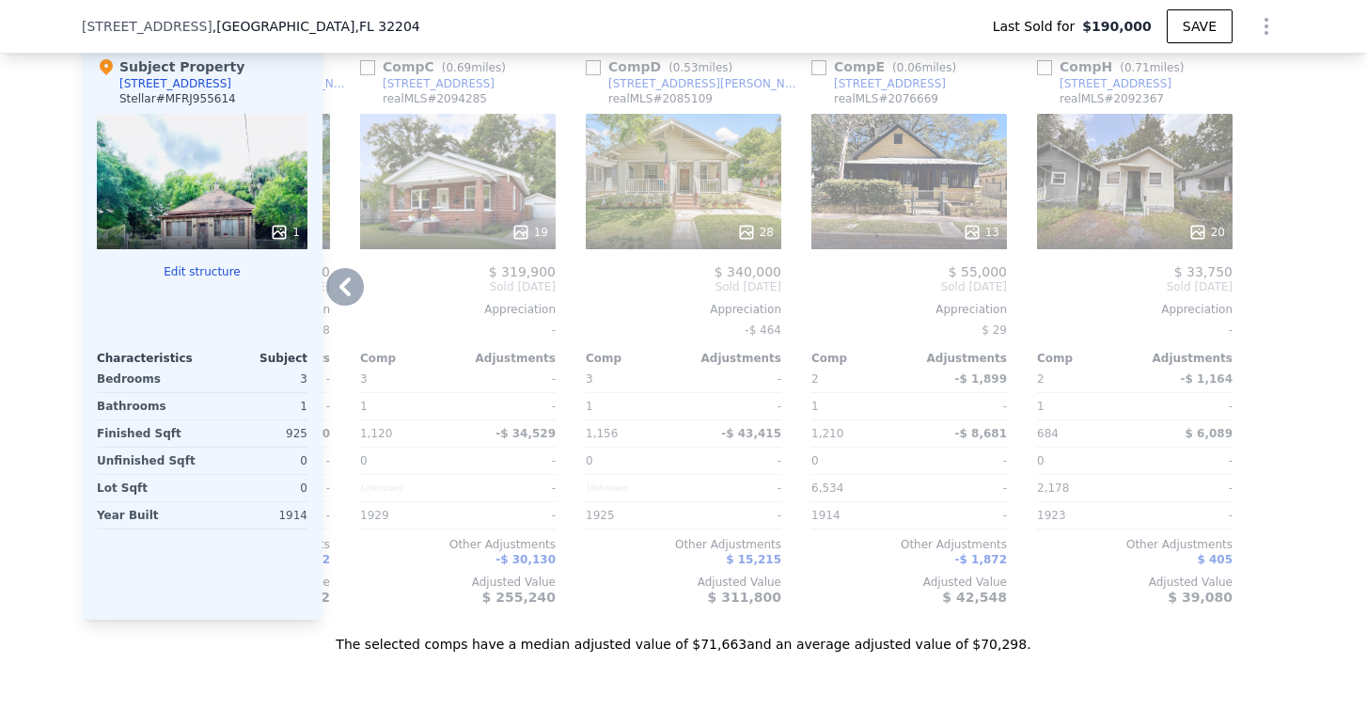
scroll to position [2060, 0]
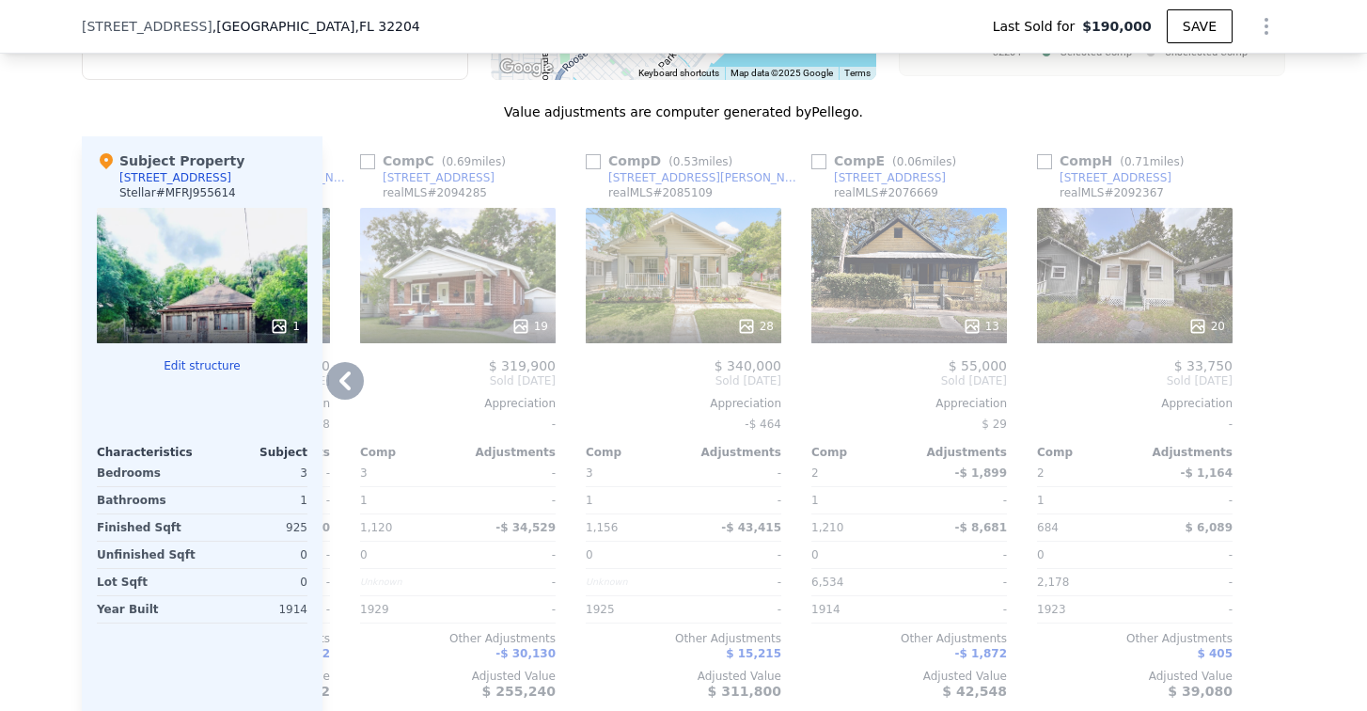
click at [334, 381] on icon at bounding box center [345, 381] width 38 height 38
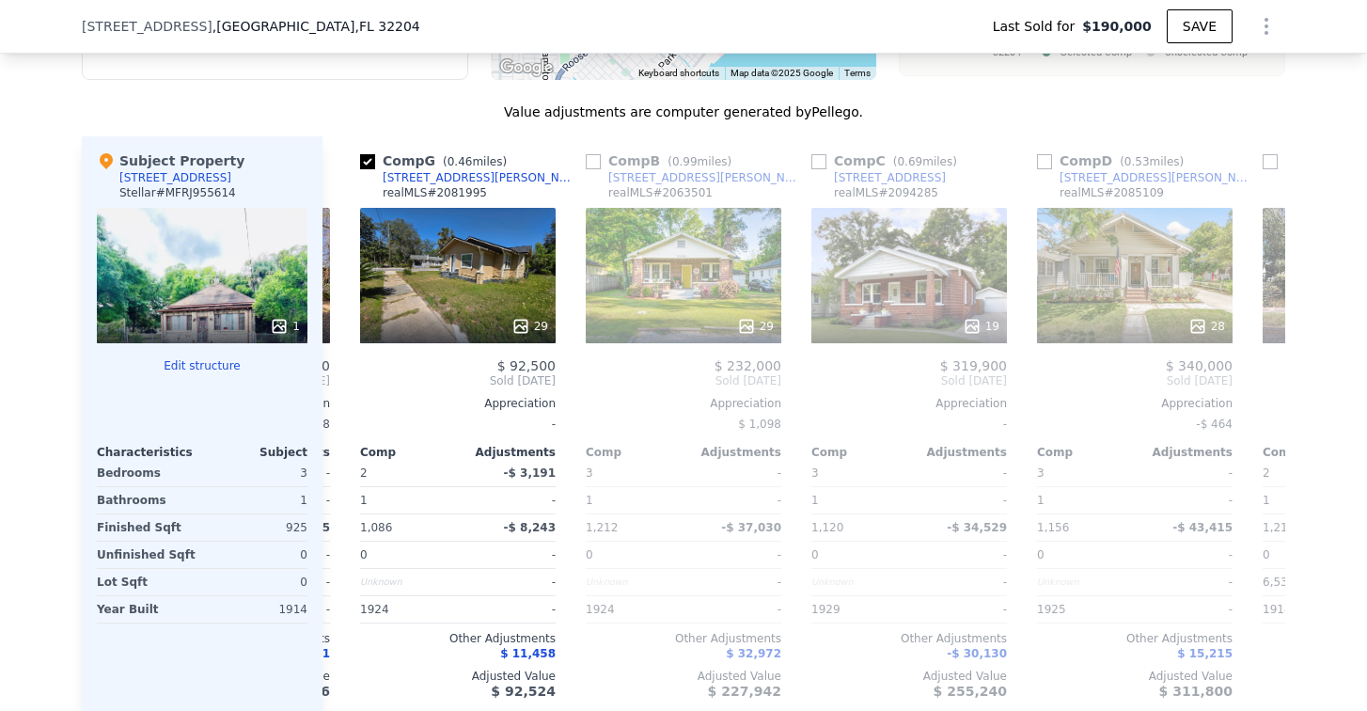
scroll to position [0, 436]
click at [342, 384] on icon at bounding box center [345, 381] width 38 height 38
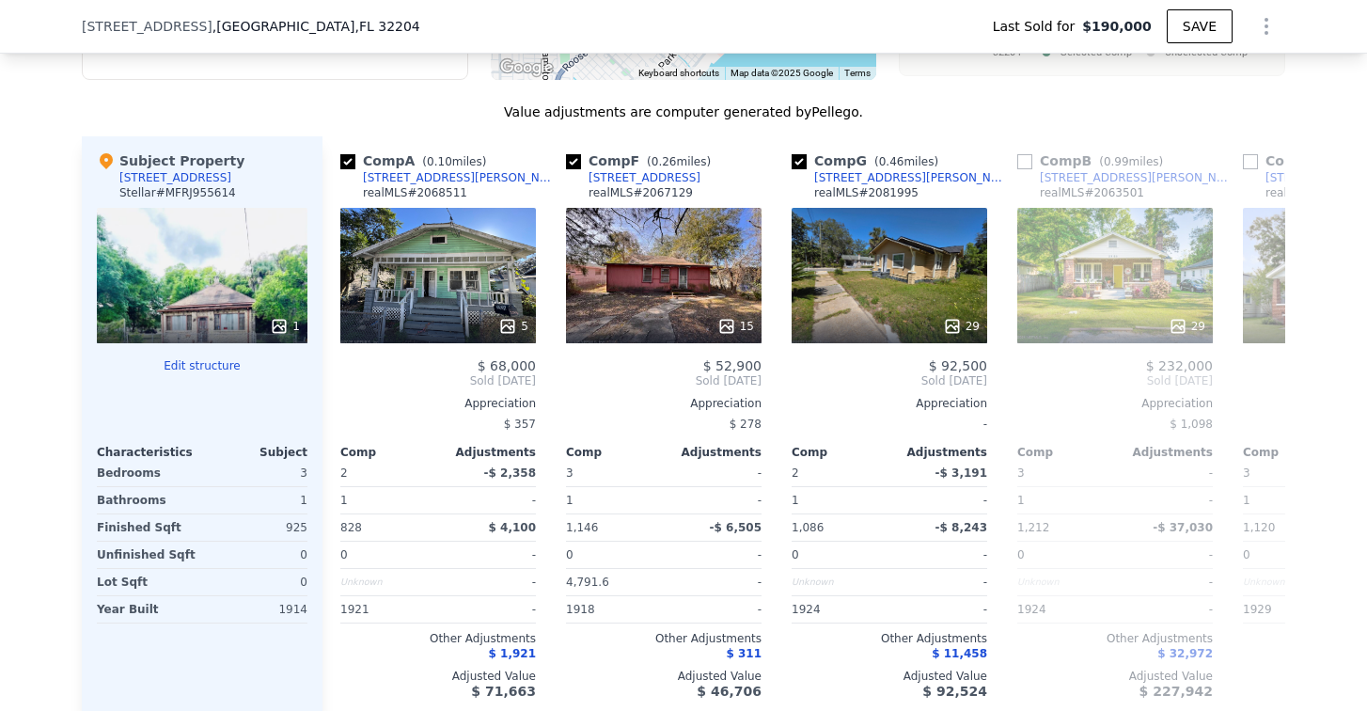
scroll to position [0, 0]
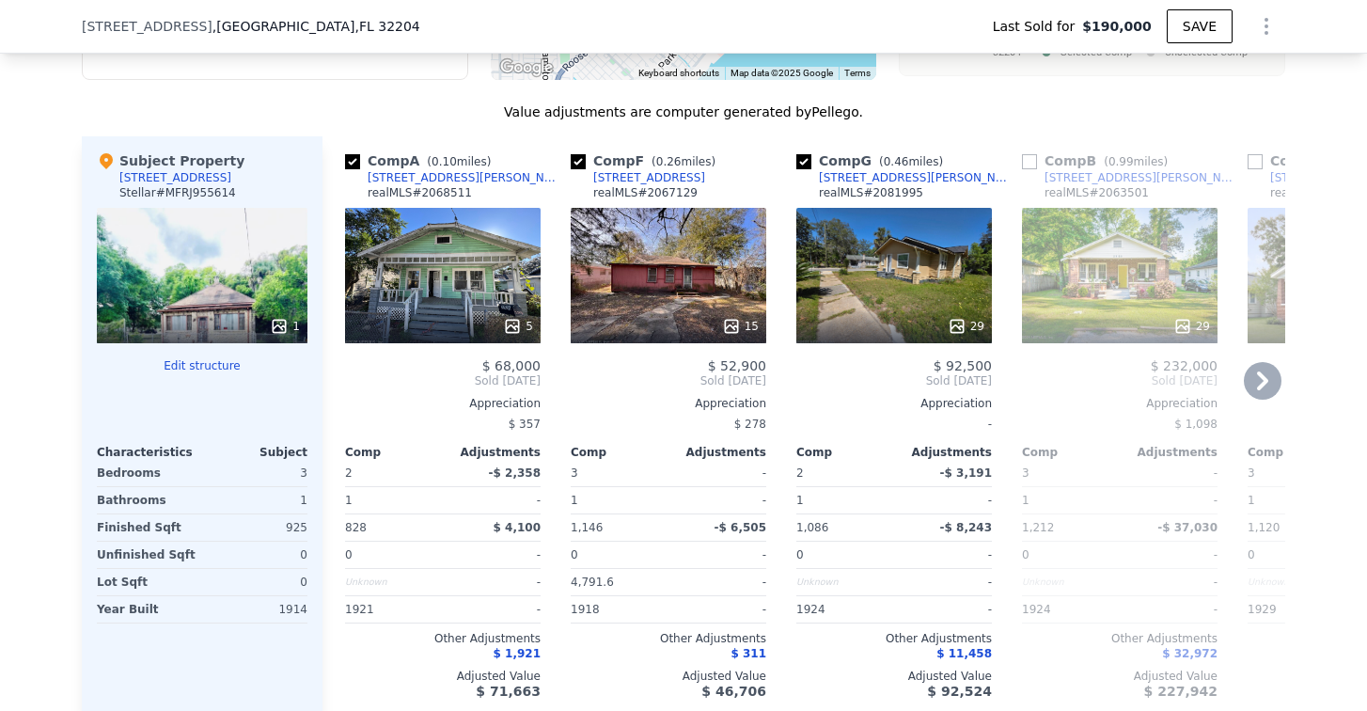
click at [345, 169] on input "checkbox" at bounding box center [352, 161] width 15 height 15
checkbox input "false"
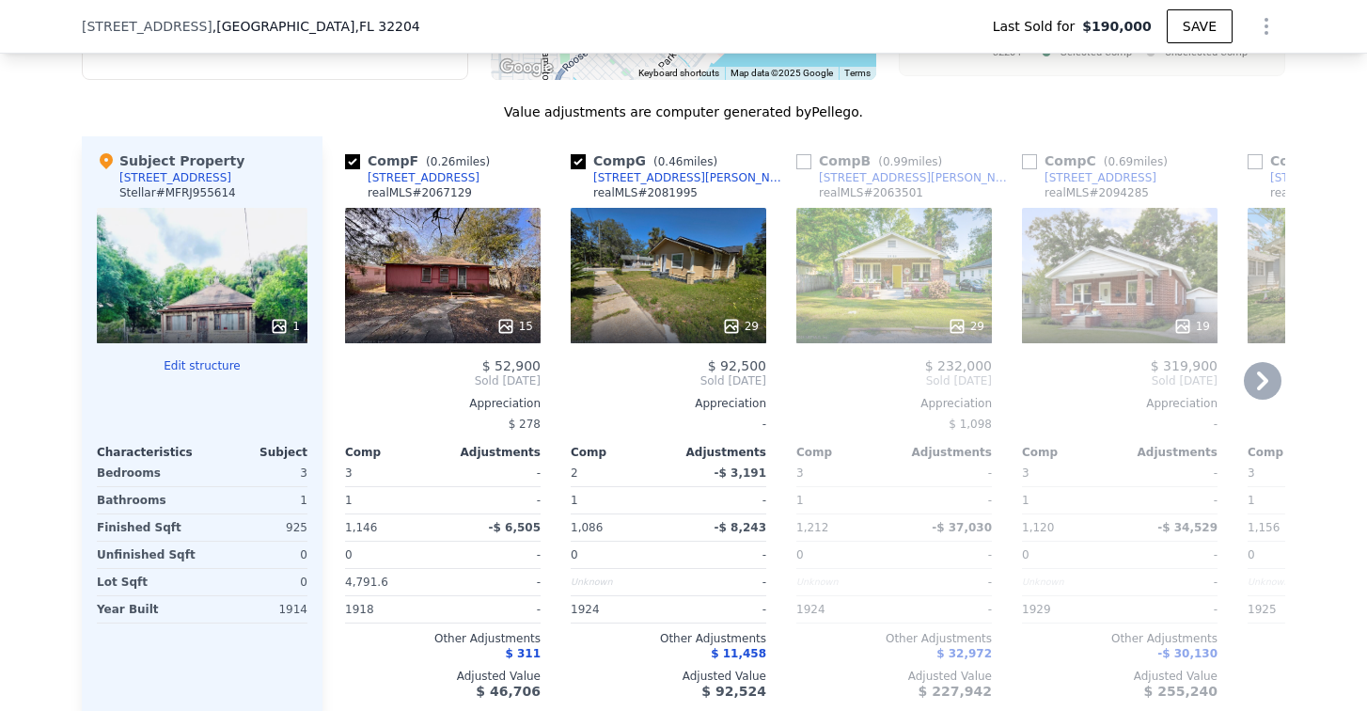
click at [1253, 389] on icon at bounding box center [1262, 381] width 38 height 38
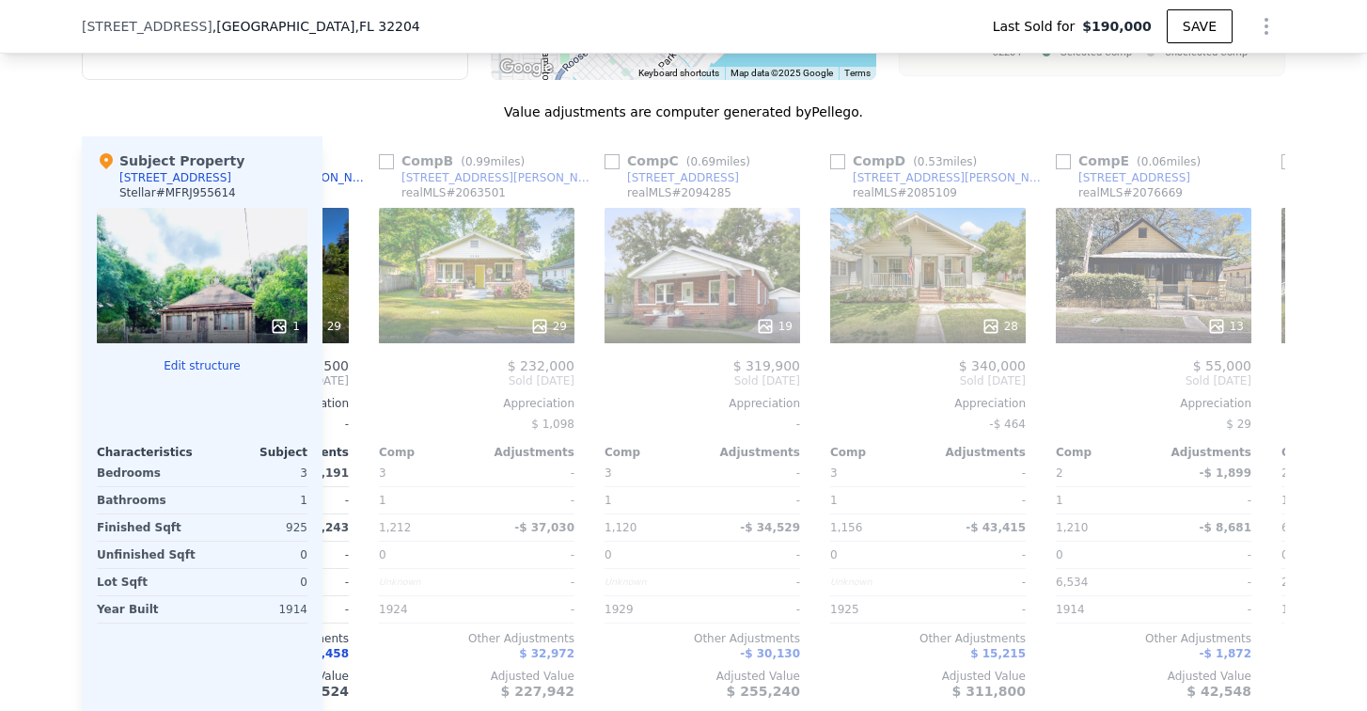
scroll to position [0, 451]
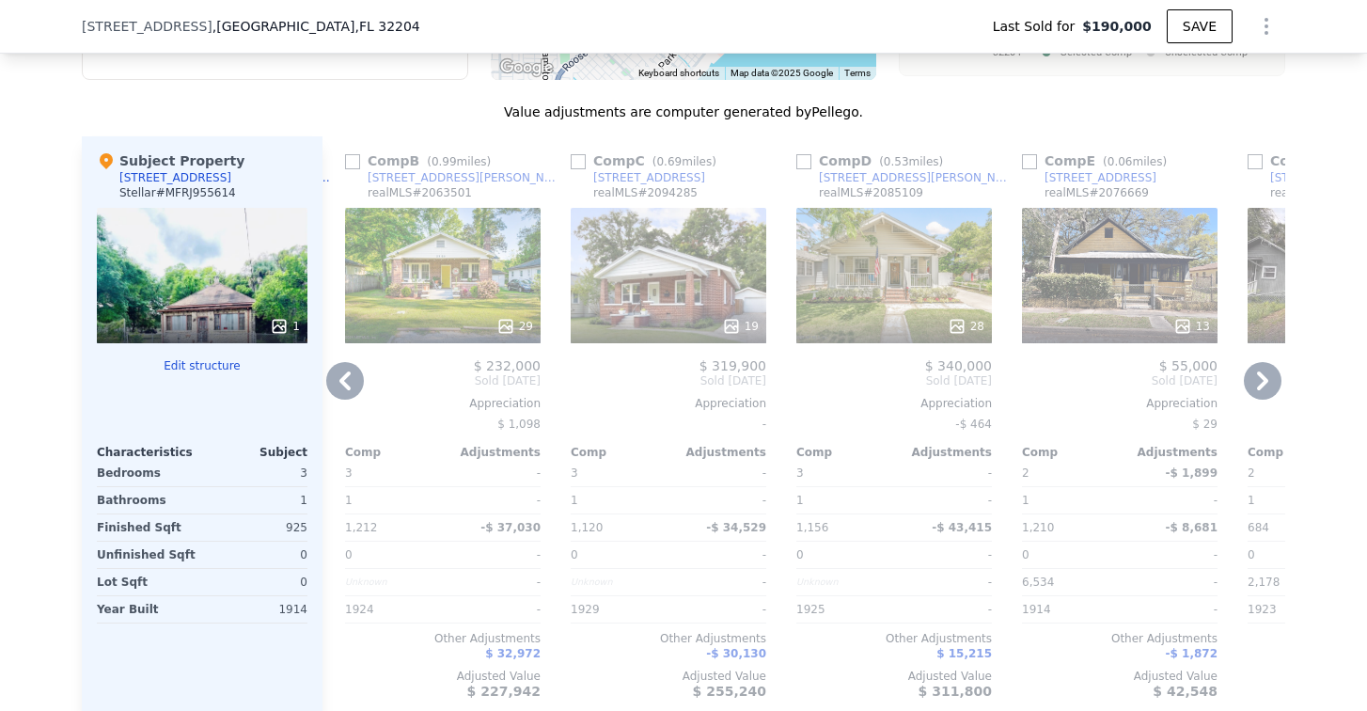
click at [1257, 387] on icon at bounding box center [1262, 380] width 11 height 19
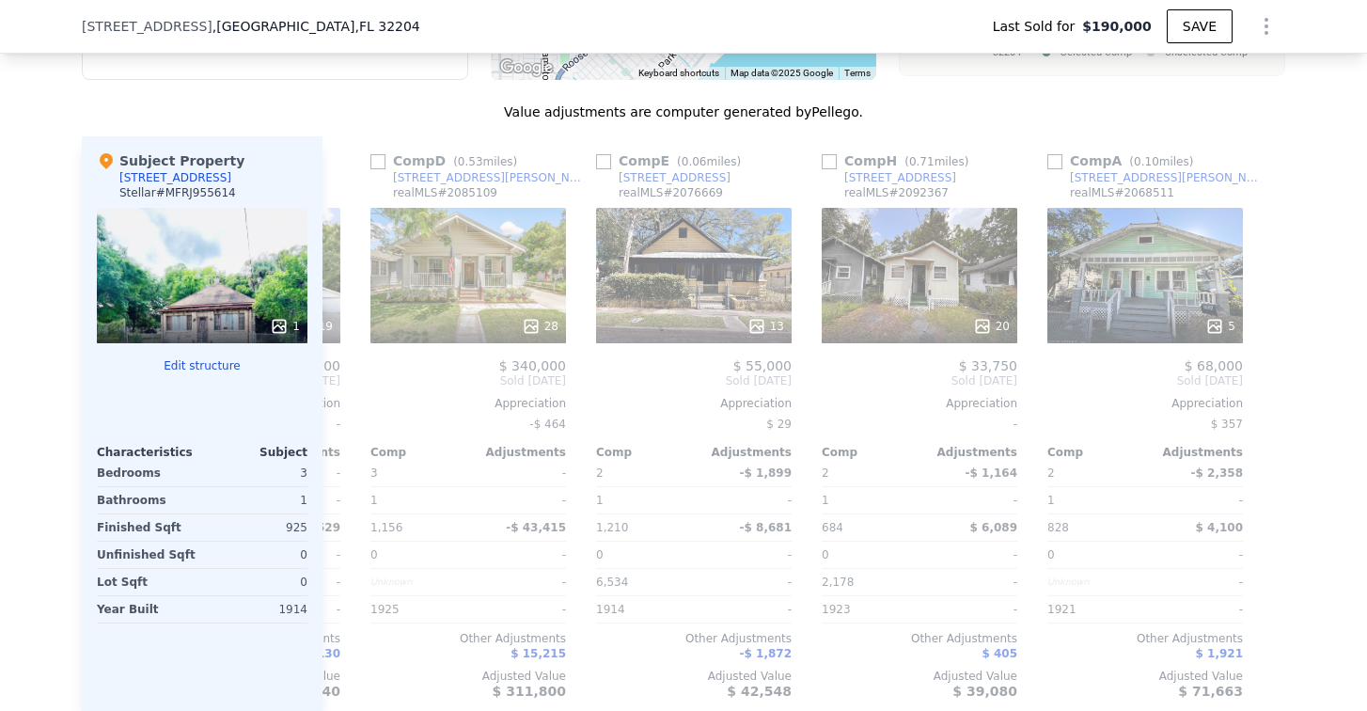
scroll to position [0, 887]
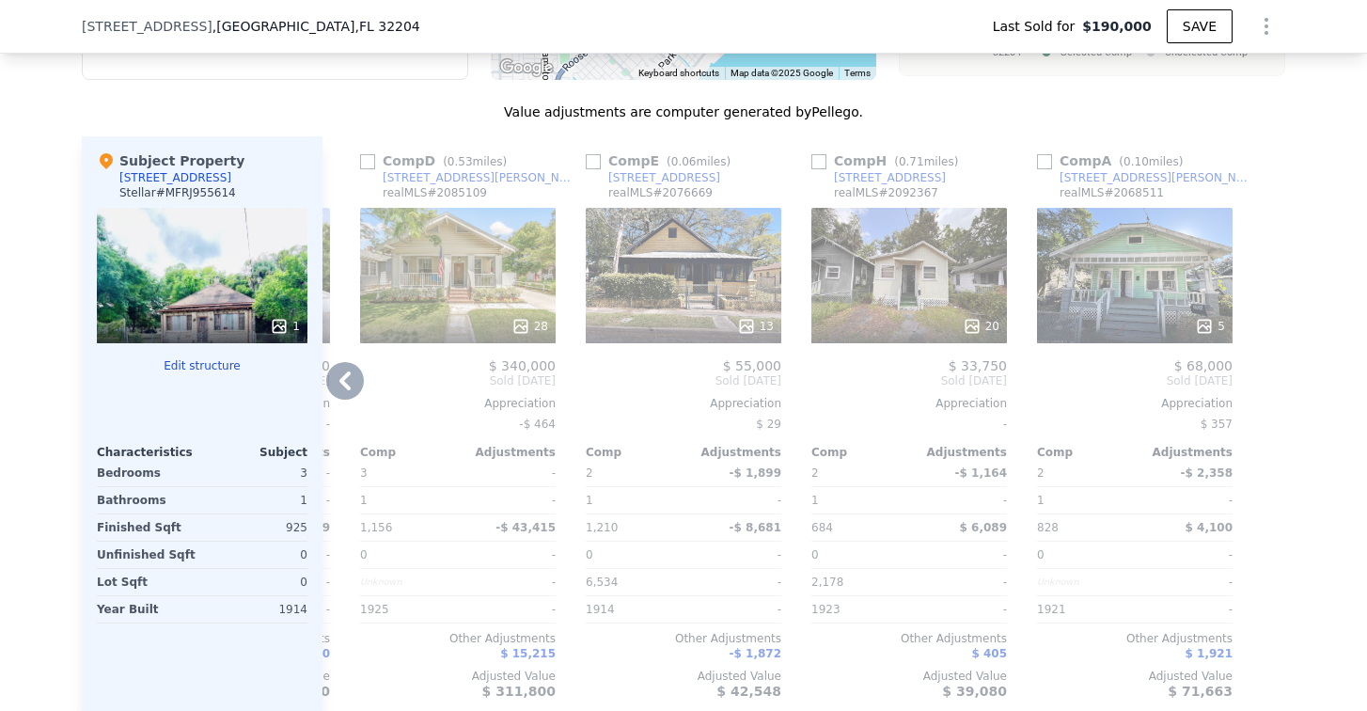
click at [365, 169] on input "checkbox" at bounding box center [367, 161] width 15 height 15
checkbox input "true"
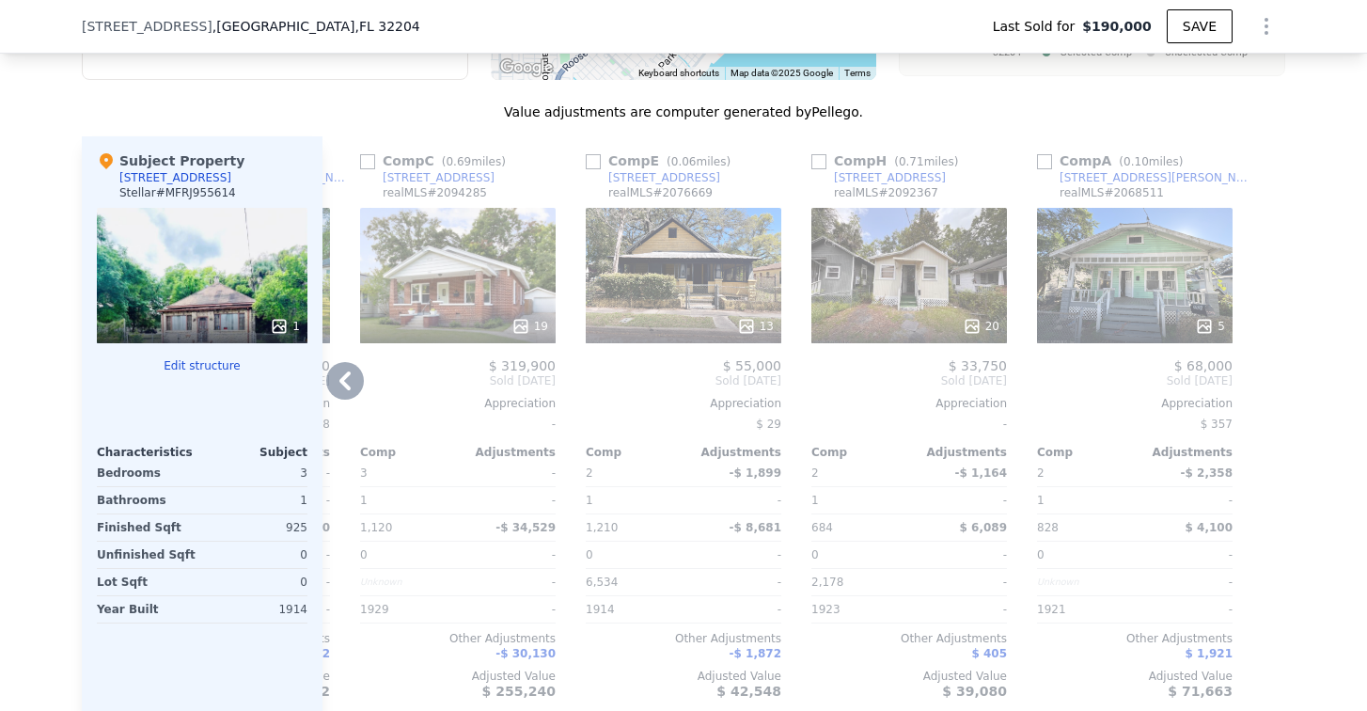
scroll to position [2154, 0]
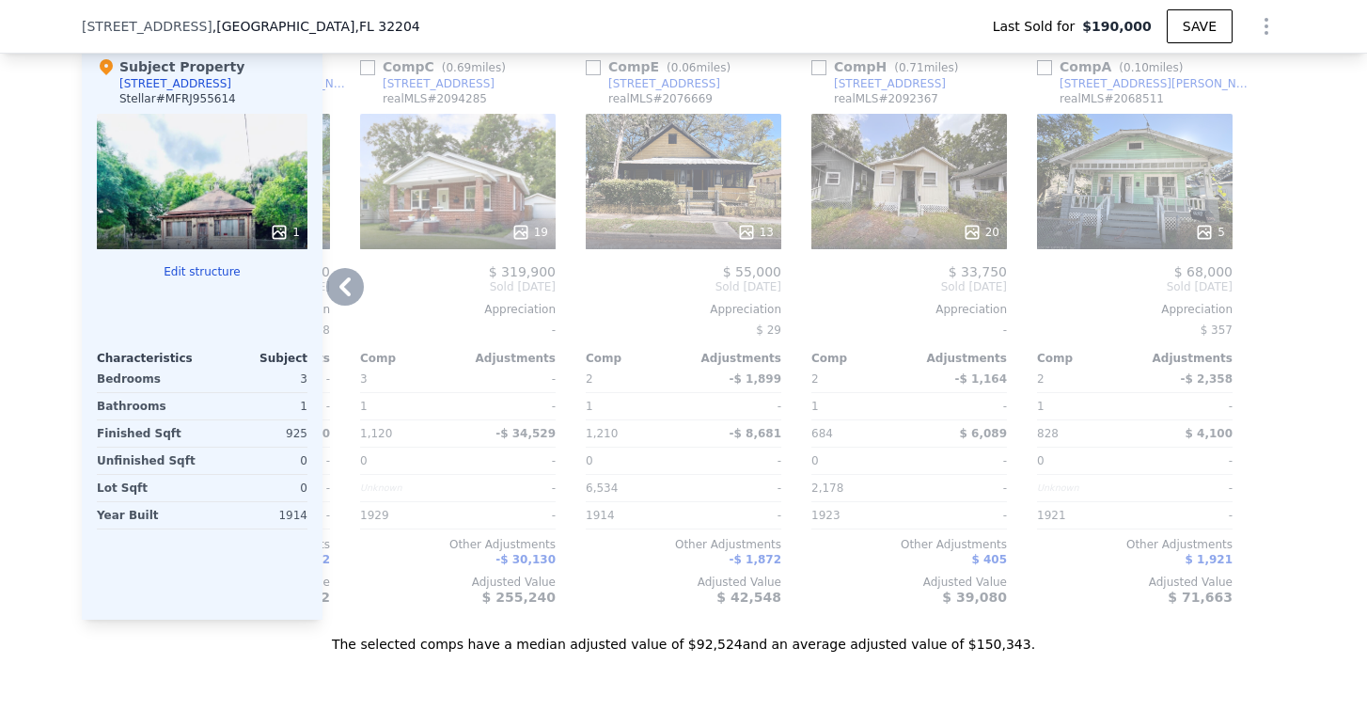
click at [333, 296] on icon at bounding box center [345, 287] width 38 height 38
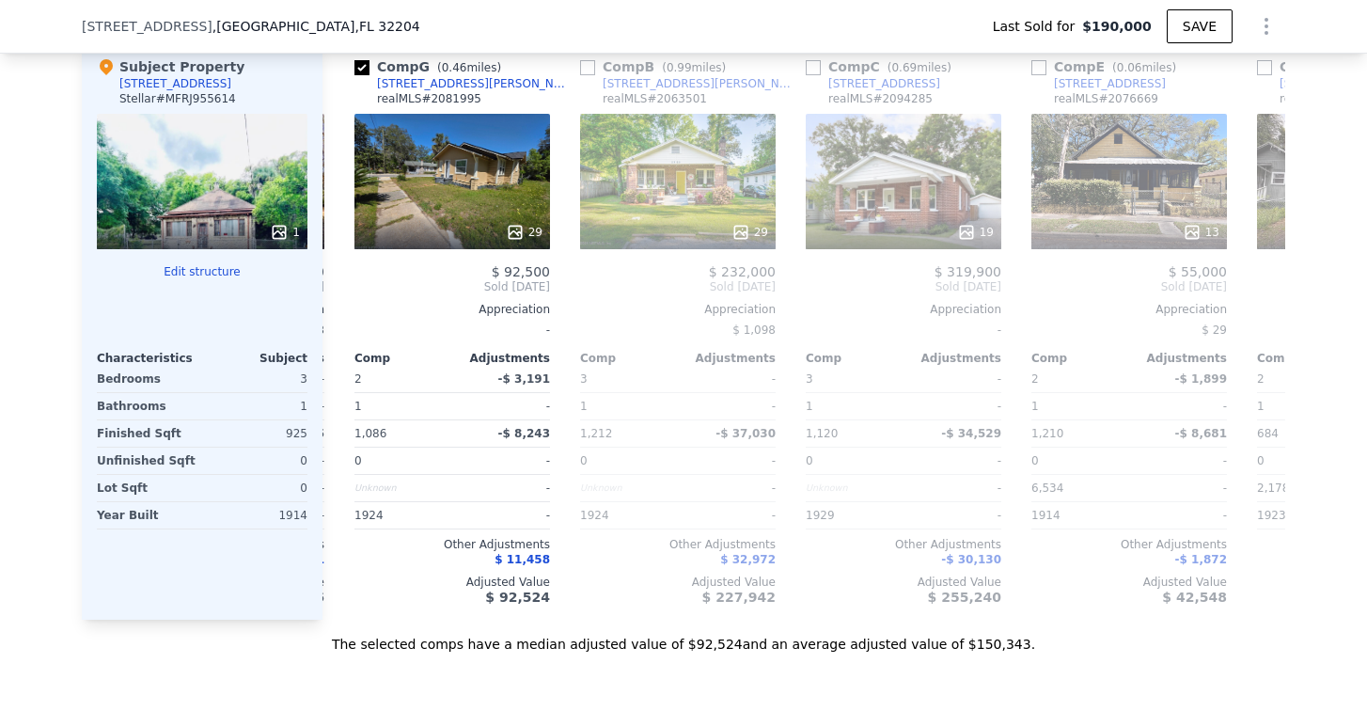
scroll to position [0, 436]
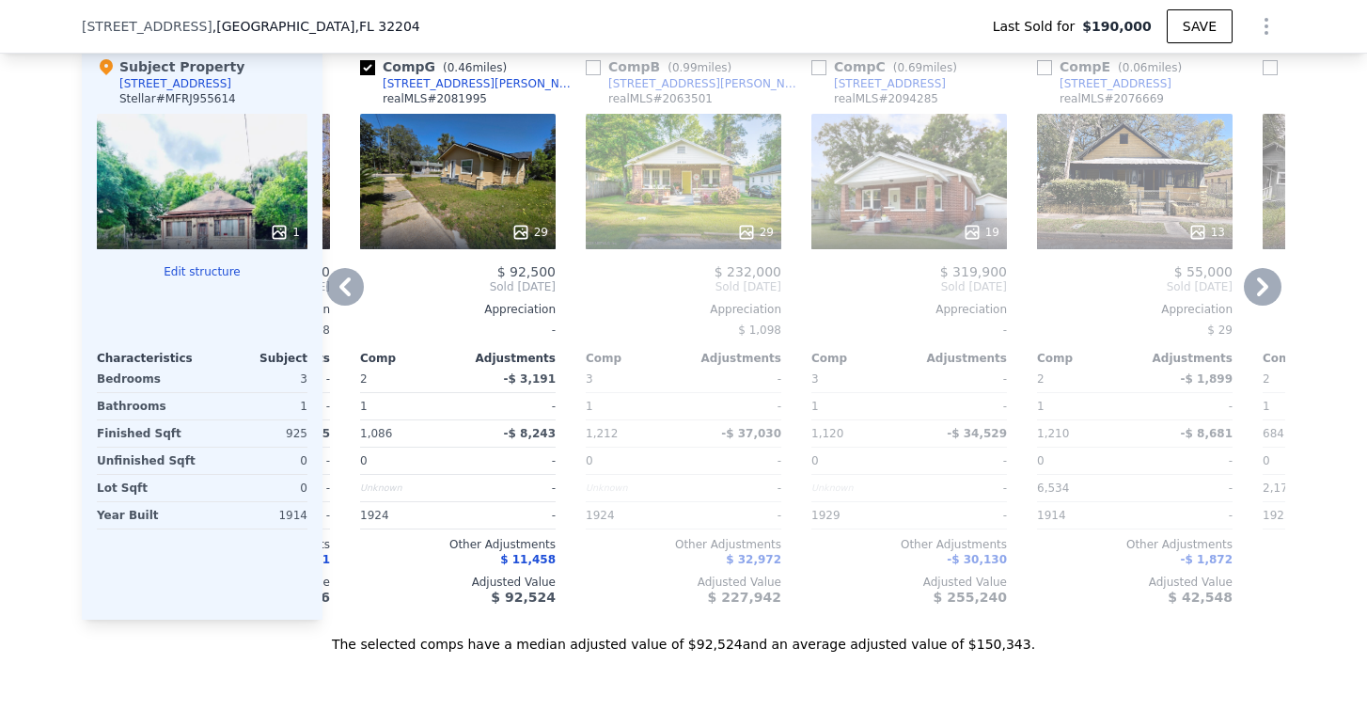
click at [811, 75] on input "checkbox" at bounding box center [818, 67] width 15 height 15
checkbox input "true"
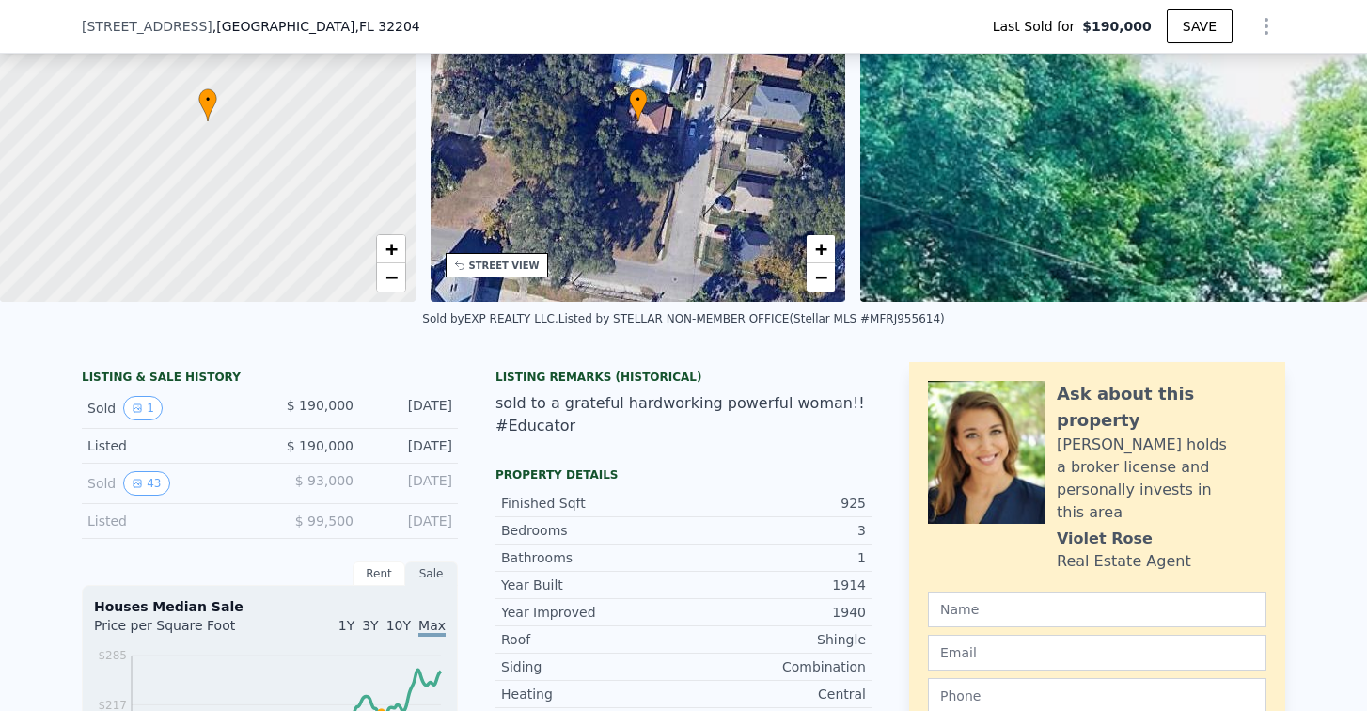
scroll to position [180, 0]
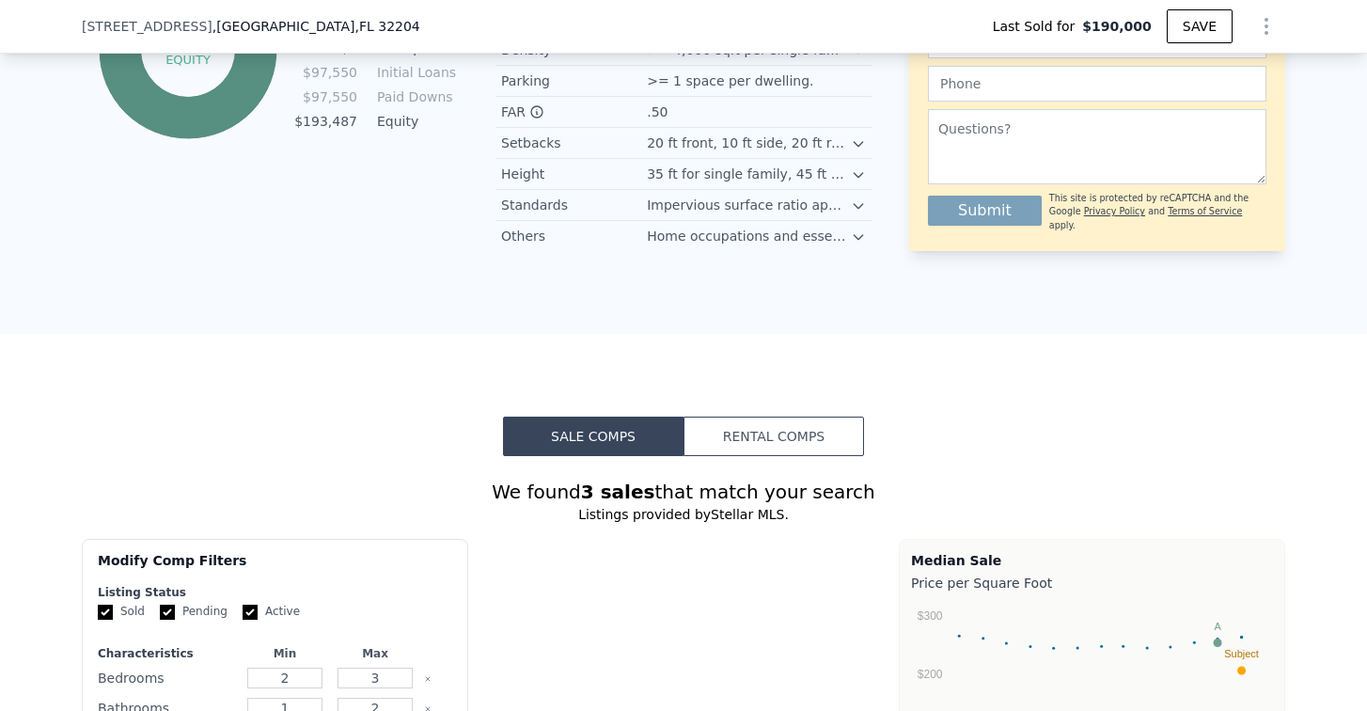
checkbox input "true"
type input "1"
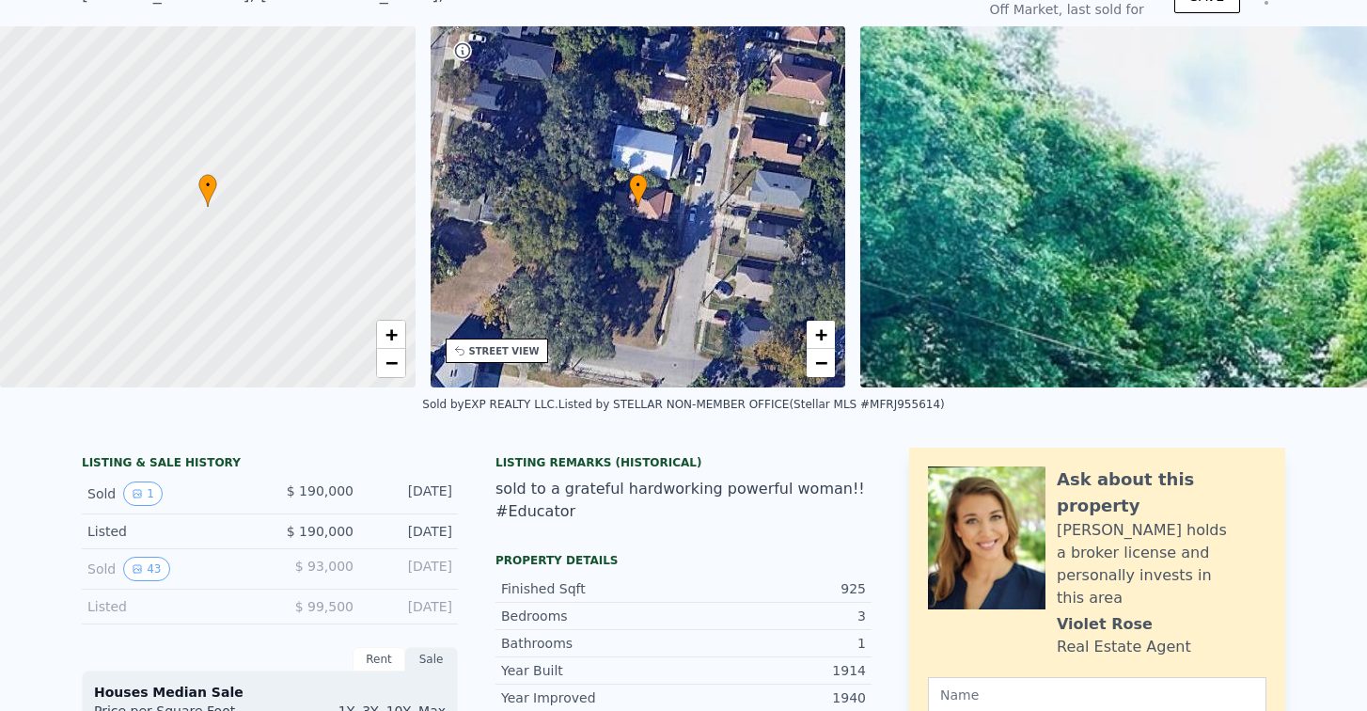
scroll to position [7, 0]
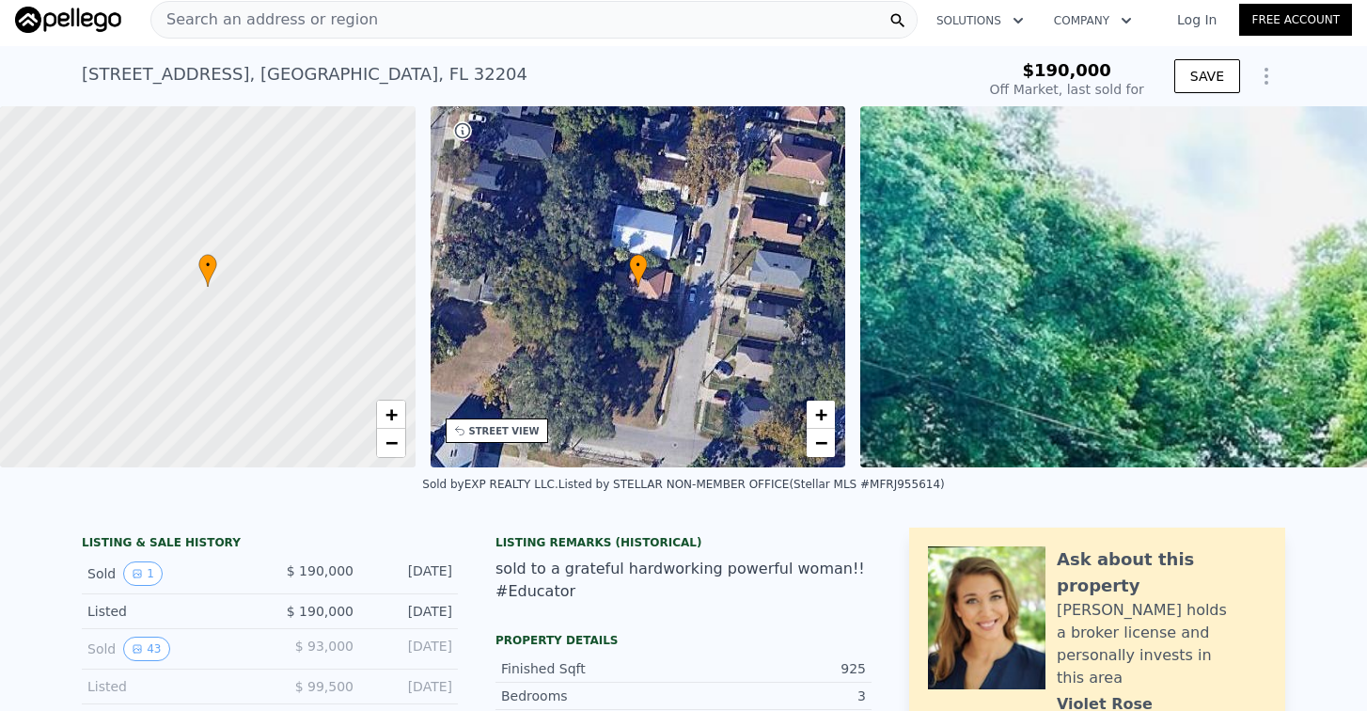
click at [1213, 15] on link "Log In" at bounding box center [1196, 19] width 85 height 19
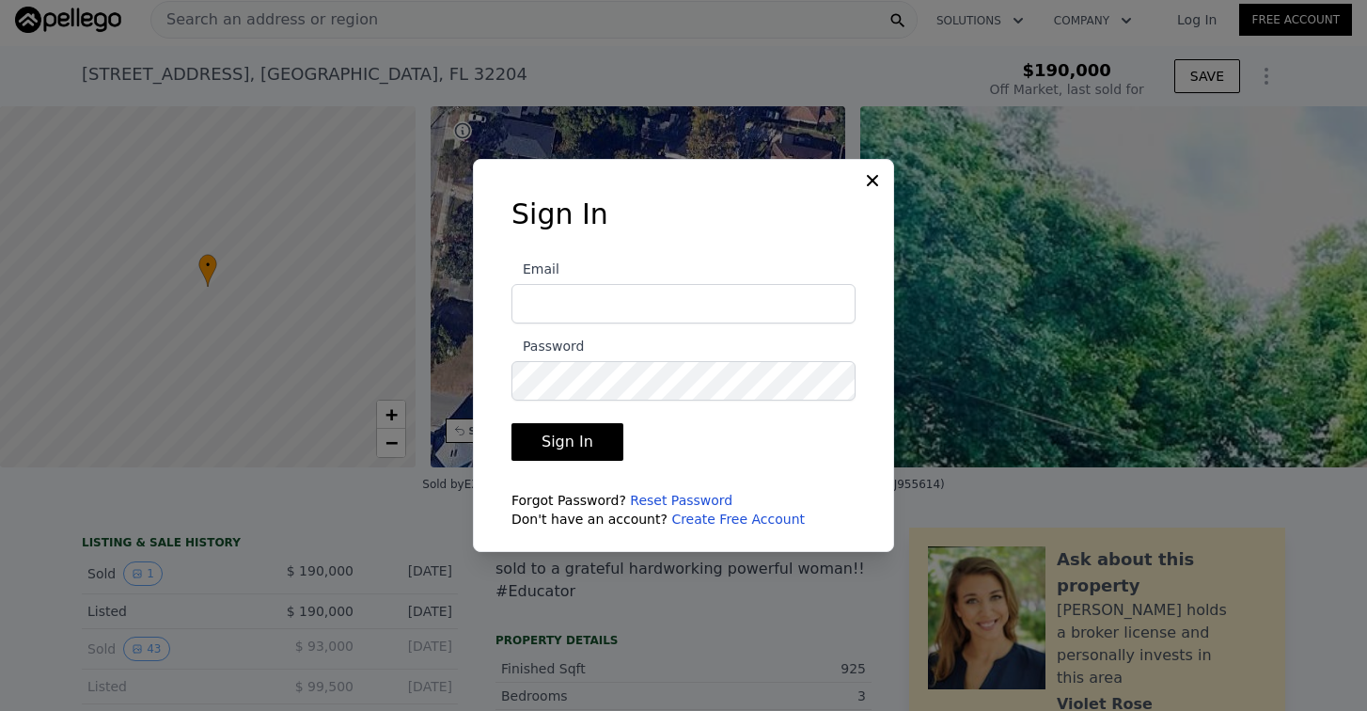
click at [538, 315] on input "Email" at bounding box center [683, 303] width 344 height 39
type input "[EMAIL_ADDRESS][DOMAIN_NAME]"
click at [570, 436] on button "Sign In" at bounding box center [567, 442] width 112 height 38
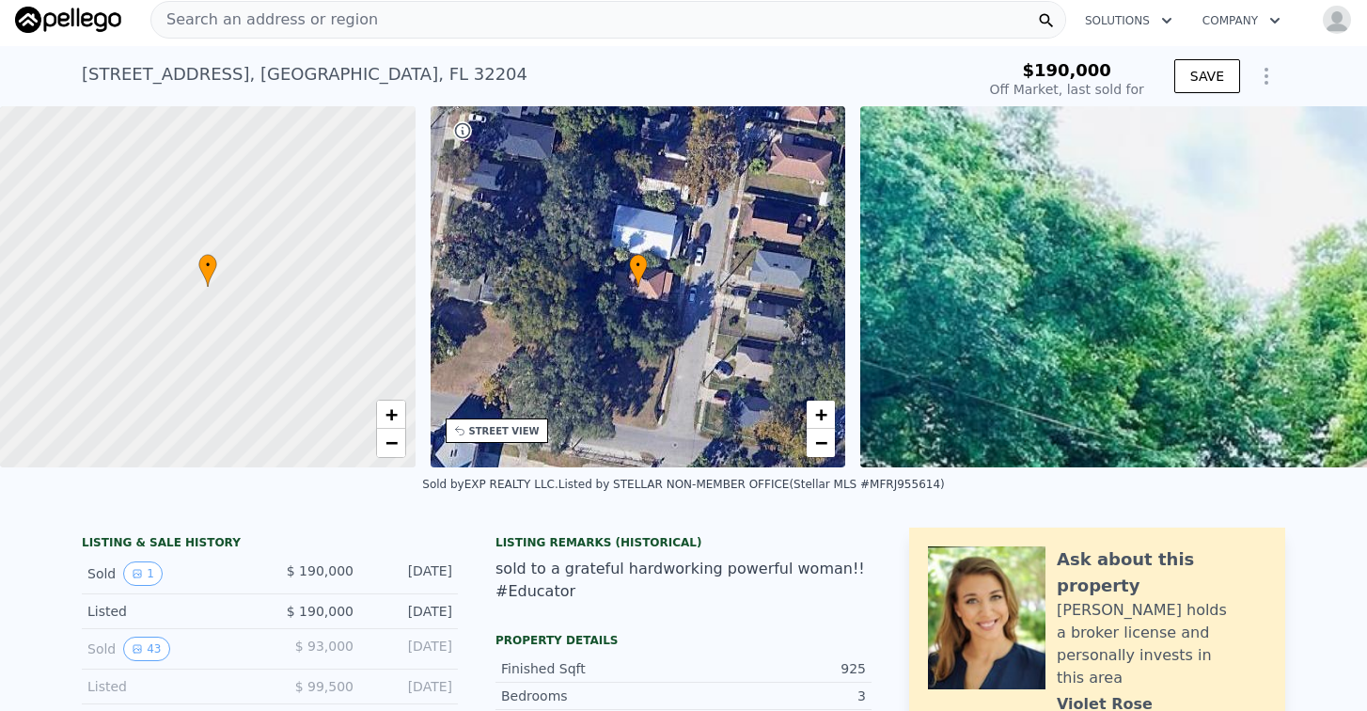
click at [654, 70] on div "[STREET_ADDRESS] Sold [DATE] for $190k" at bounding box center [524, 80] width 885 height 53
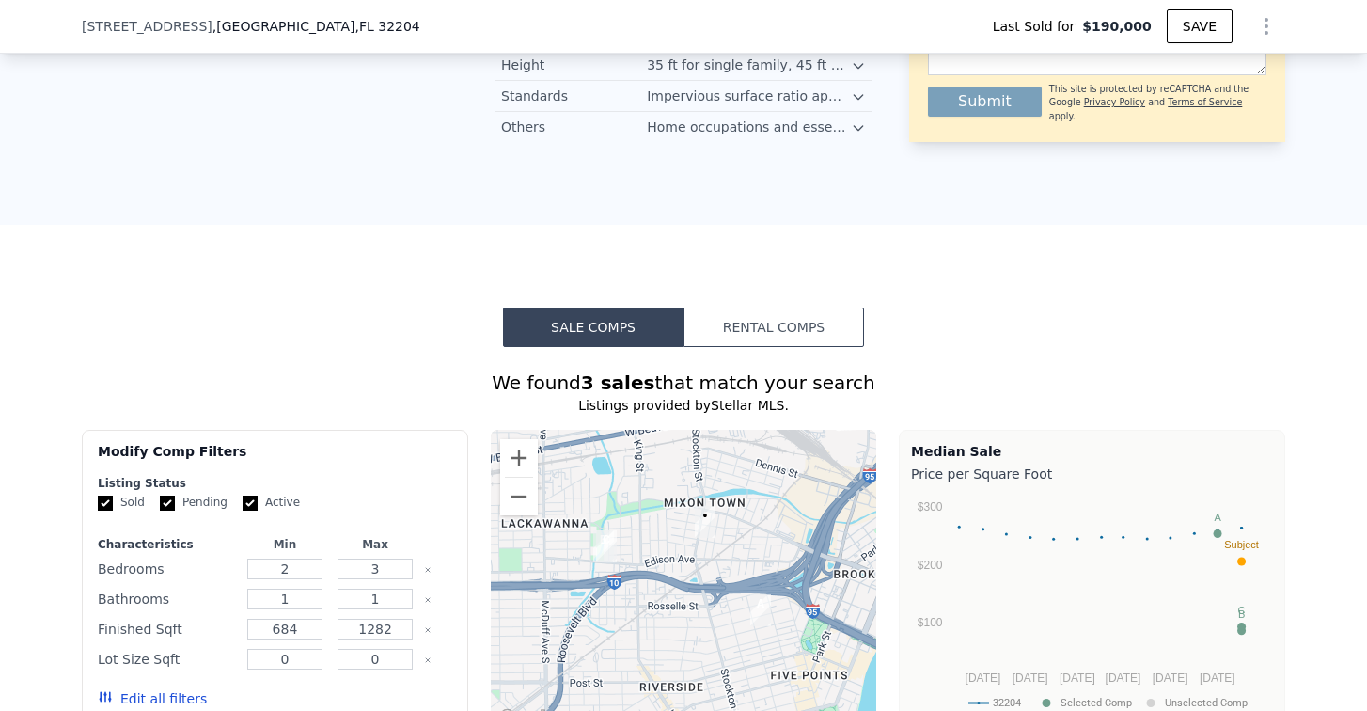
scroll to position [1598, 0]
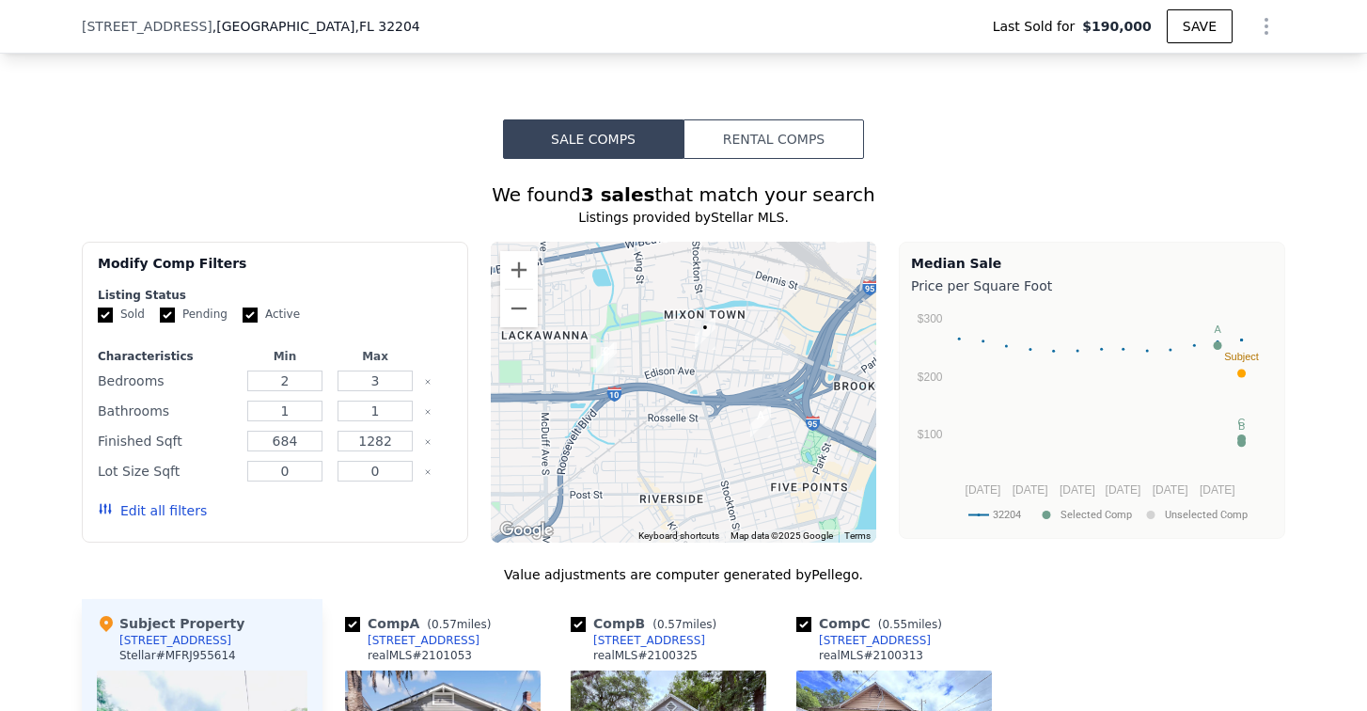
click at [150, 520] on button "Edit all filters" at bounding box center [152, 510] width 109 height 19
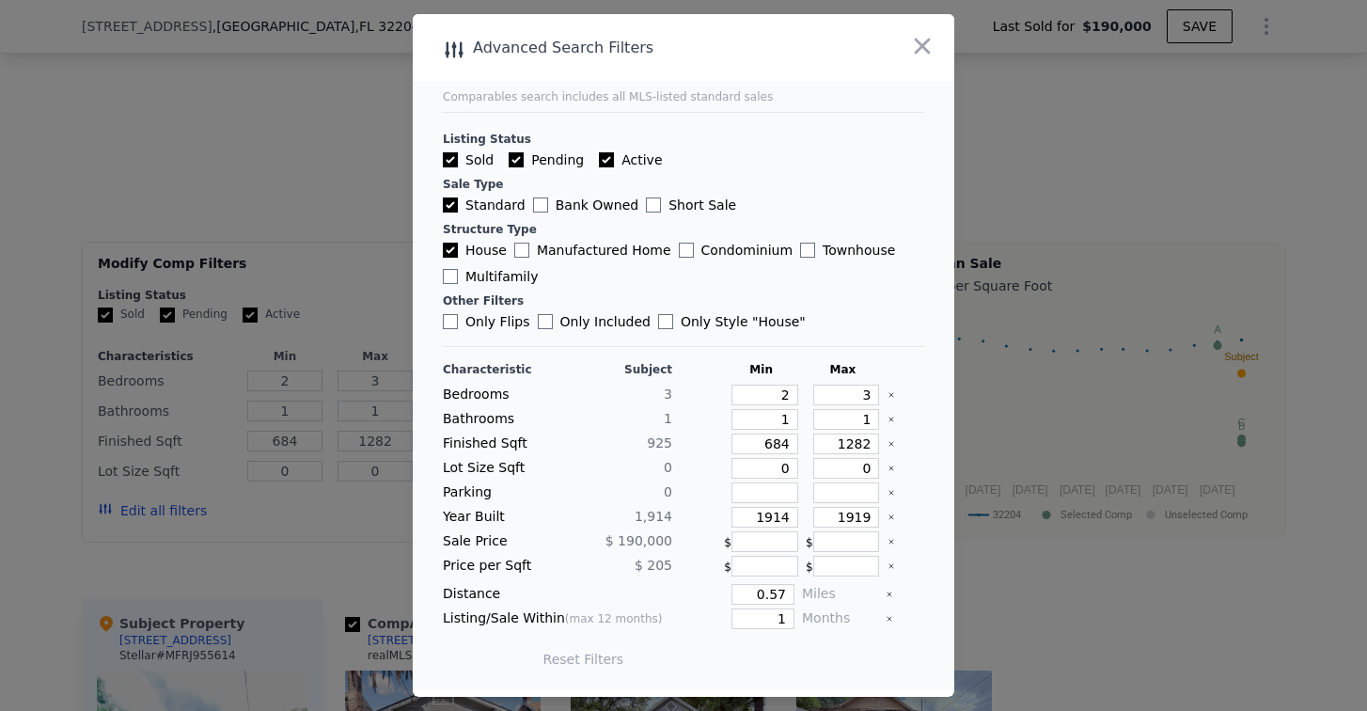
click at [602, 167] on input "Active" at bounding box center [606, 159] width 15 height 15
checkbox input "false"
click at [515, 159] on input "Pending" at bounding box center [515, 159] width 15 height 15
checkbox input "false"
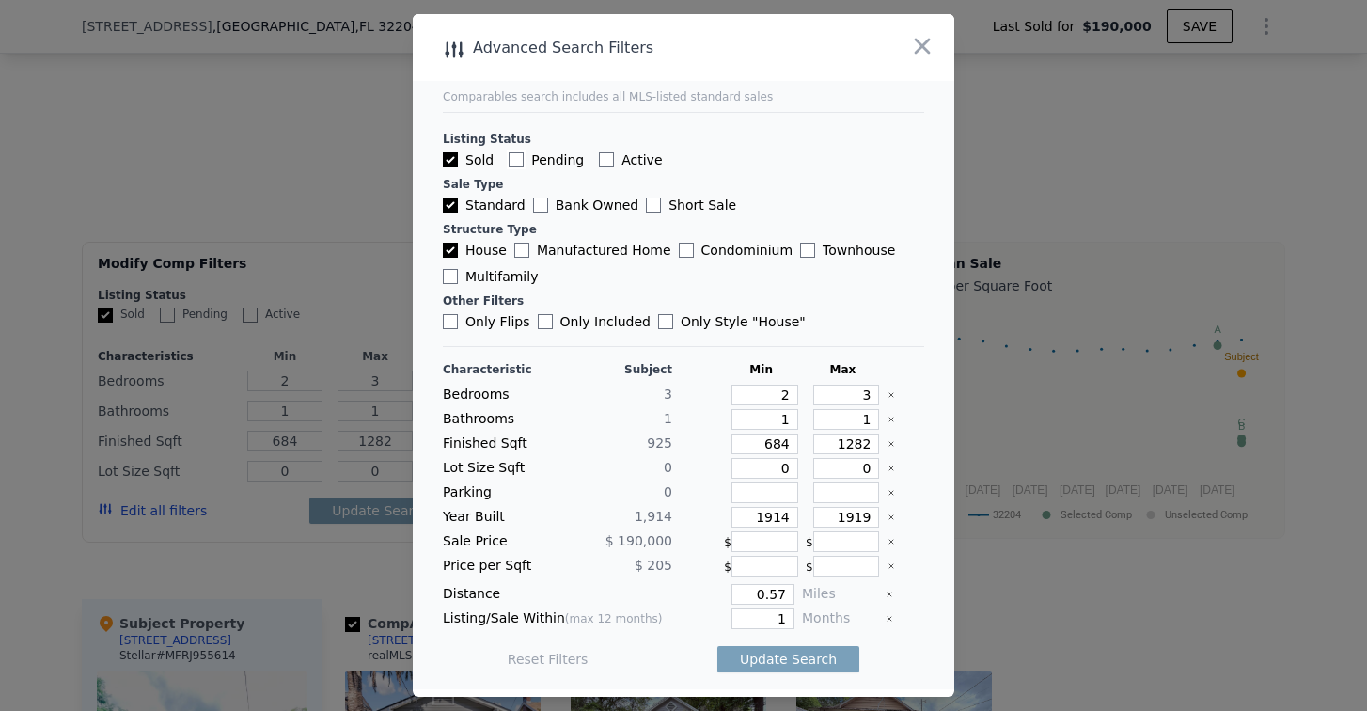
checkbox input "false"
drag, startPoint x: 846, startPoint y: 516, endPoint x: 865, endPoint y: 516, distance: 18.8
click at [865, 516] on input "1919" at bounding box center [846, 517] width 67 height 21
type input "1929"
click at [828, 591] on div "Distance 0.57 Miles" at bounding box center [683, 594] width 481 height 21
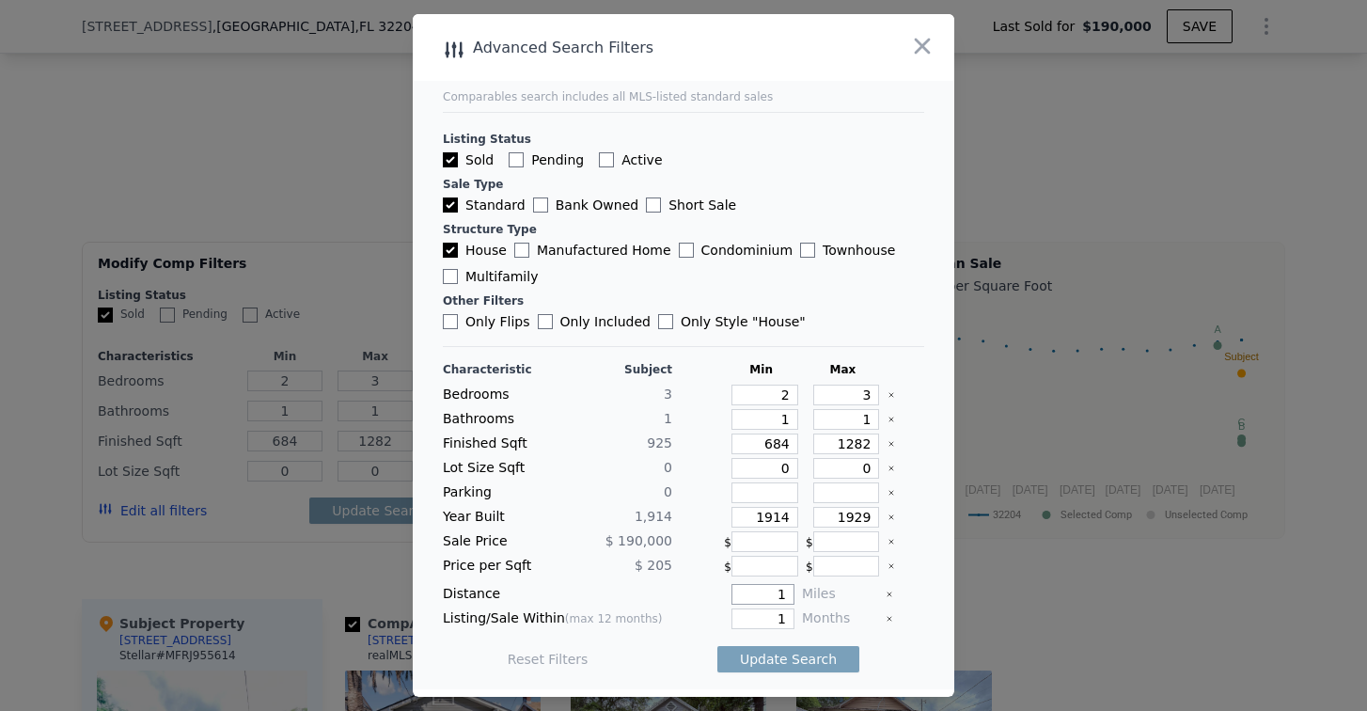
type input "1"
drag, startPoint x: 762, startPoint y: 620, endPoint x: 820, endPoint y: 614, distance: 57.7
click at [820, 614] on div "Listing/Sale Within (max 12 months) 1 Months" at bounding box center [683, 618] width 481 height 21
type input "6"
drag, startPoint x: 842, startPoint y: 416, endPoint x: 865, endPoint y: 415, distance: 22.6
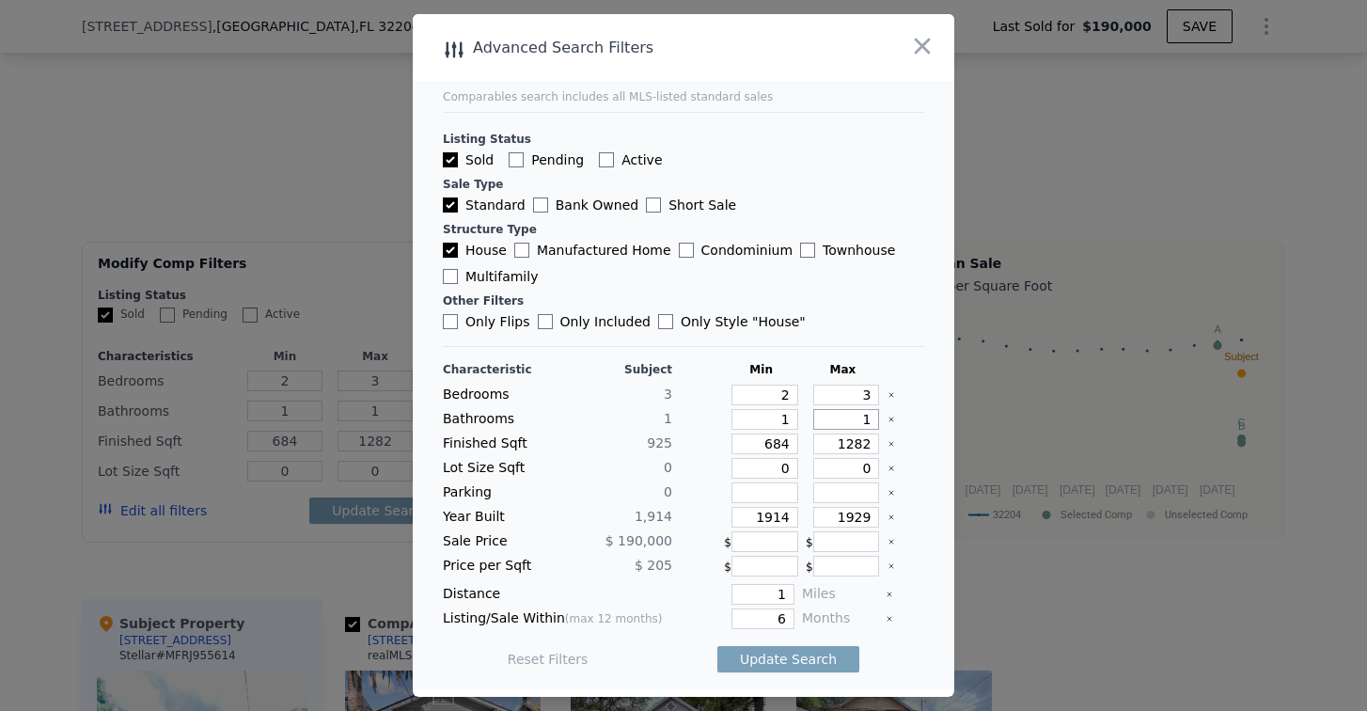
click at [865, 415] on input "1" at bounding box center [846, 419] width 67 height 21
type input "2"
click at [618, 640] on div "Reset Filters Update Search" at bounding box center [683, 659] width 481 height 53
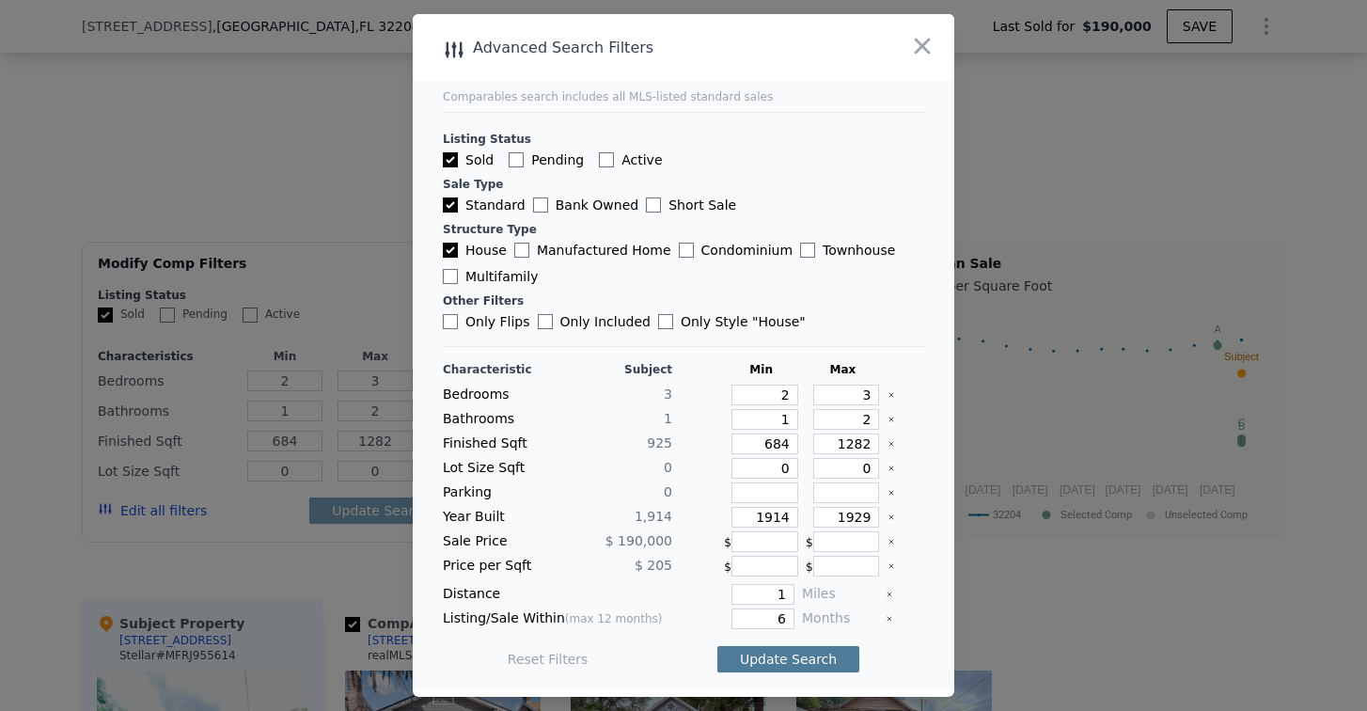
click at [777, 655] on button "Update Search" at bounding box center [788, 659] width 142 height 26
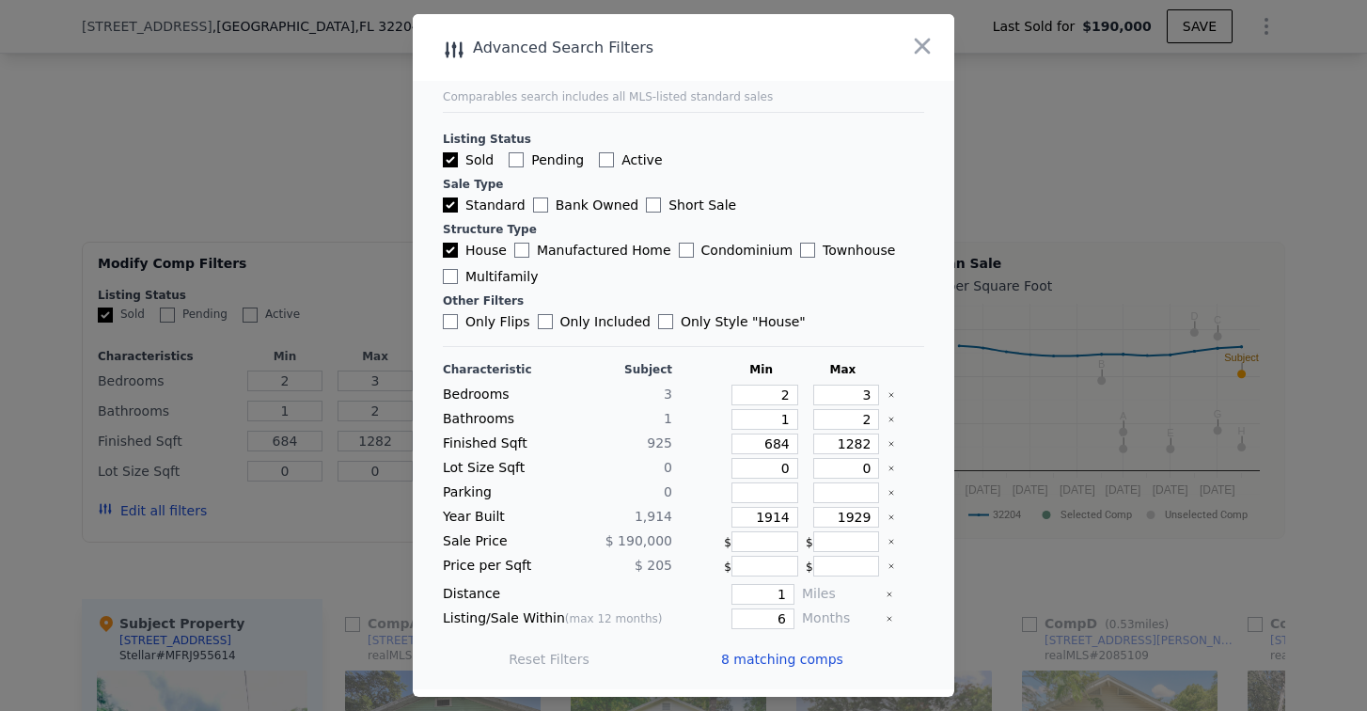
click at [767, 658] on span "8 matching comps" at bounding box center [782, 658] width 122 height 19
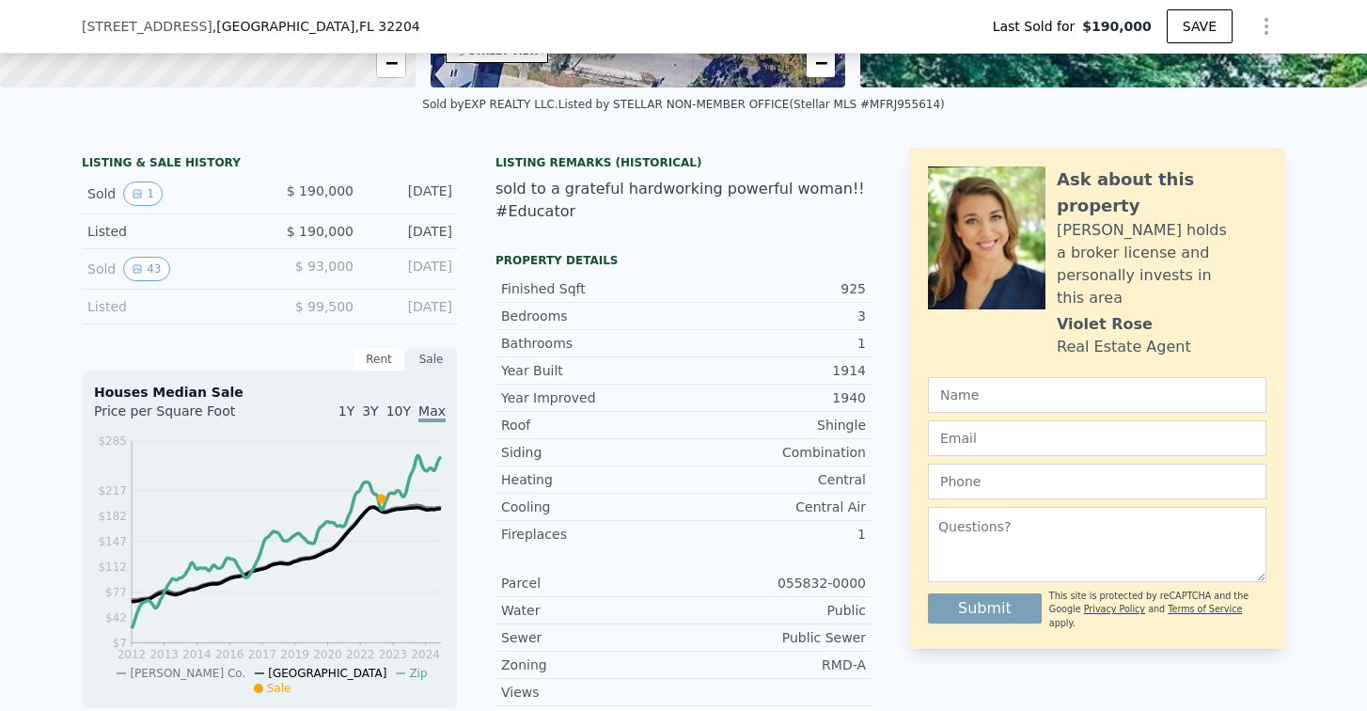
scroll to position [376, 0]
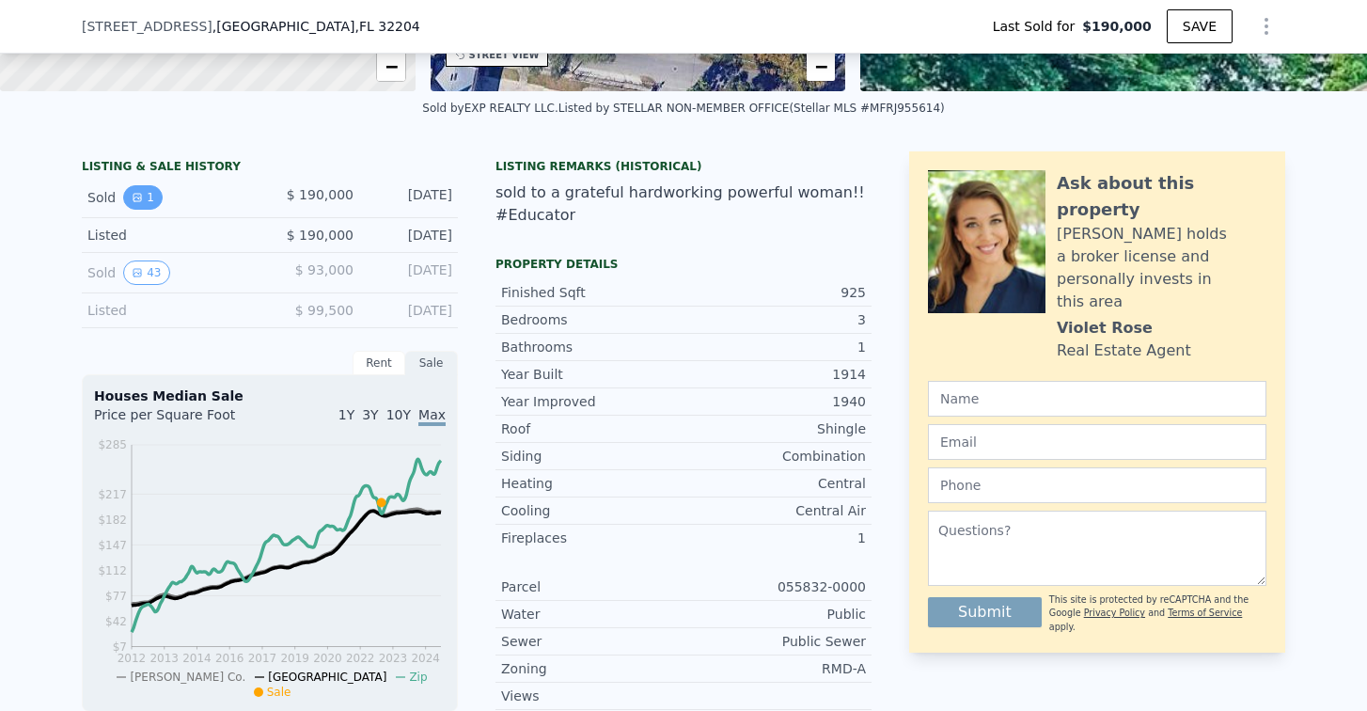
click at [132, 203] on icon "View historical data" at bounding box center [137, 197] width 11 height 11
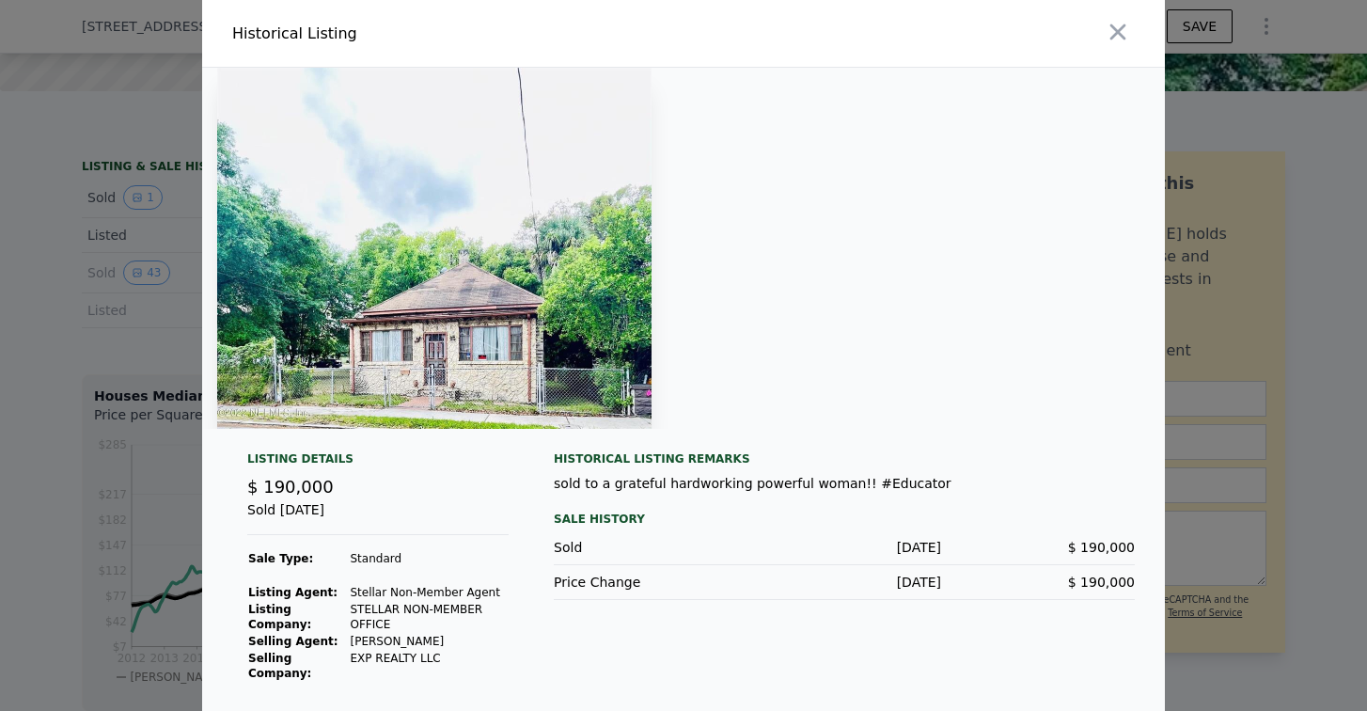
click at [55, 334] on div at bounding box center [683, 355] width 1367 height 711
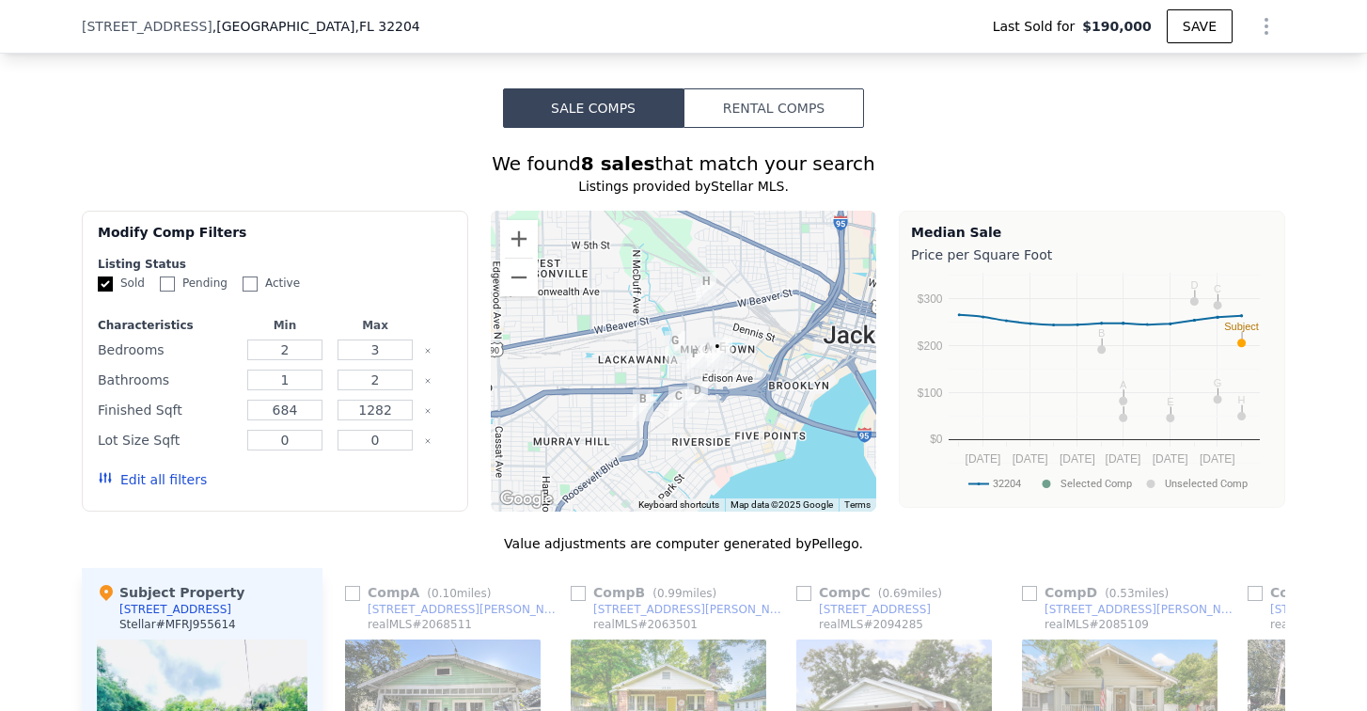
scroll to position [1692, 0]
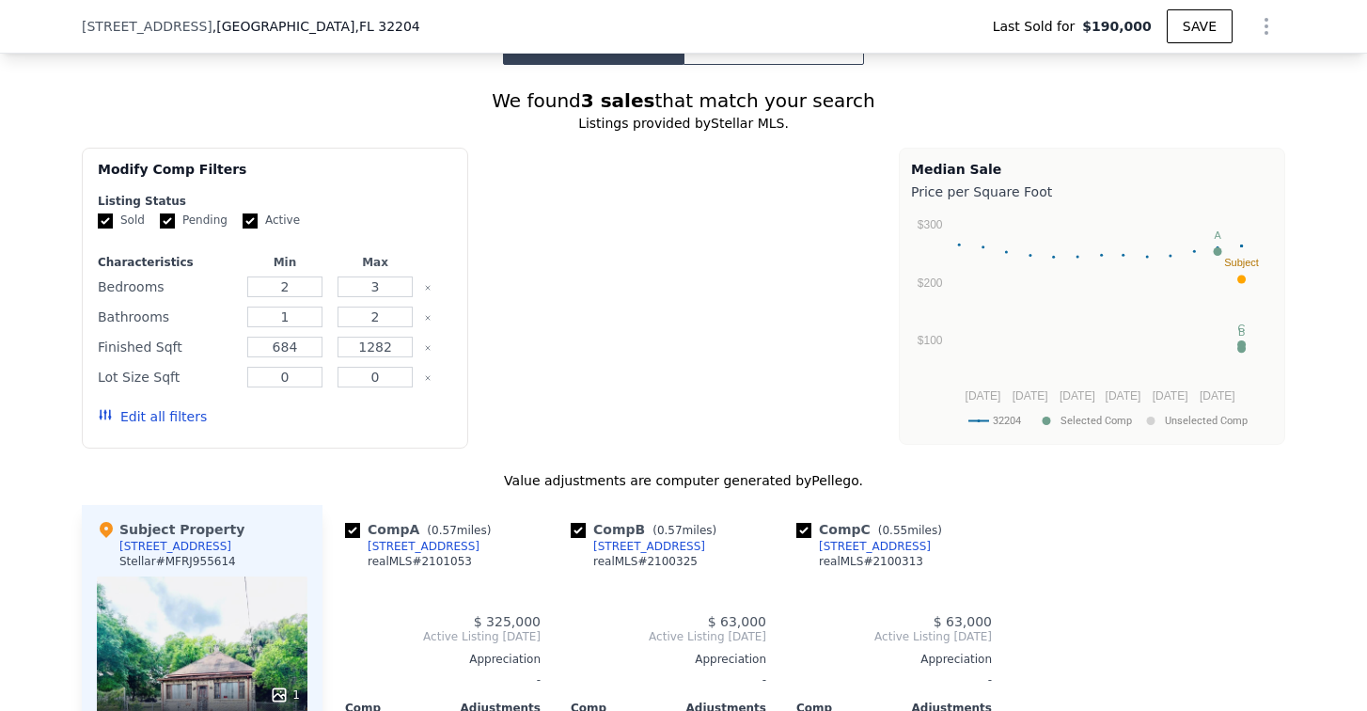
checkbox input "true"
type input "1"
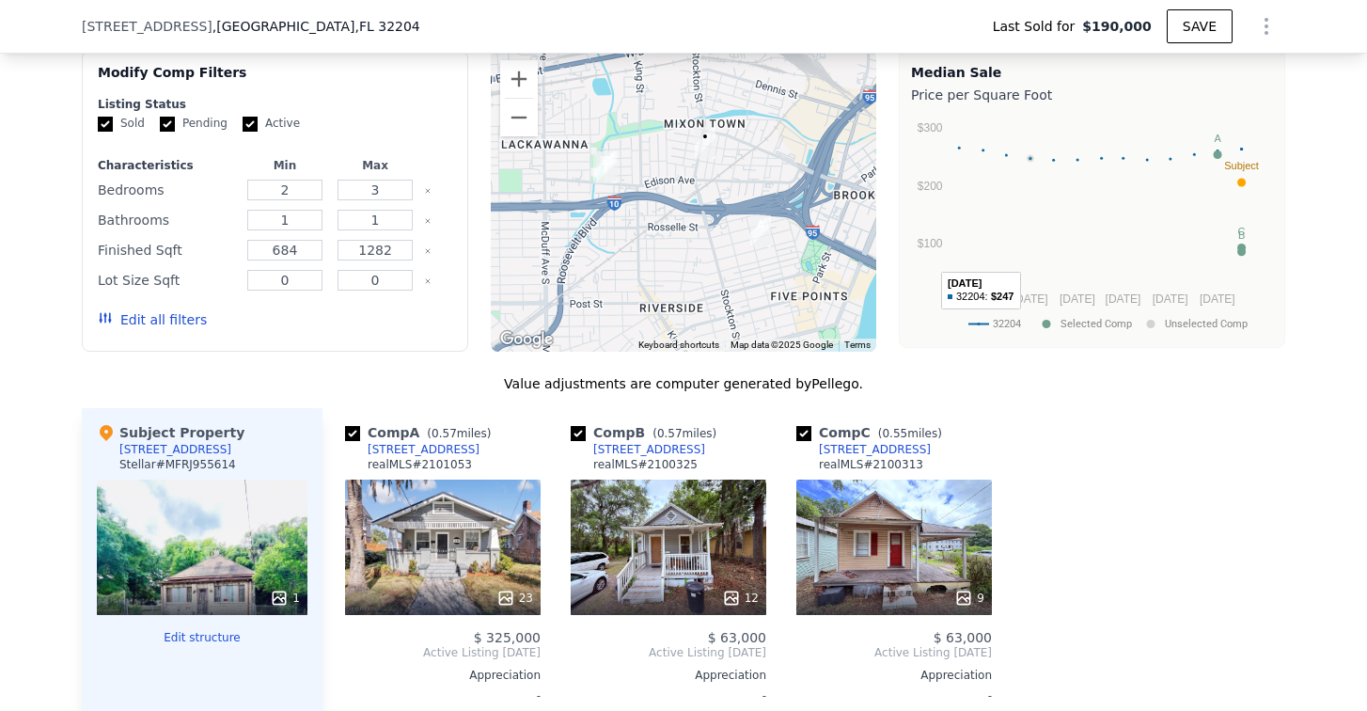
scroll to position [1786, 0]
